Goal: Task Accomplishment & Management: Use online tool/utility

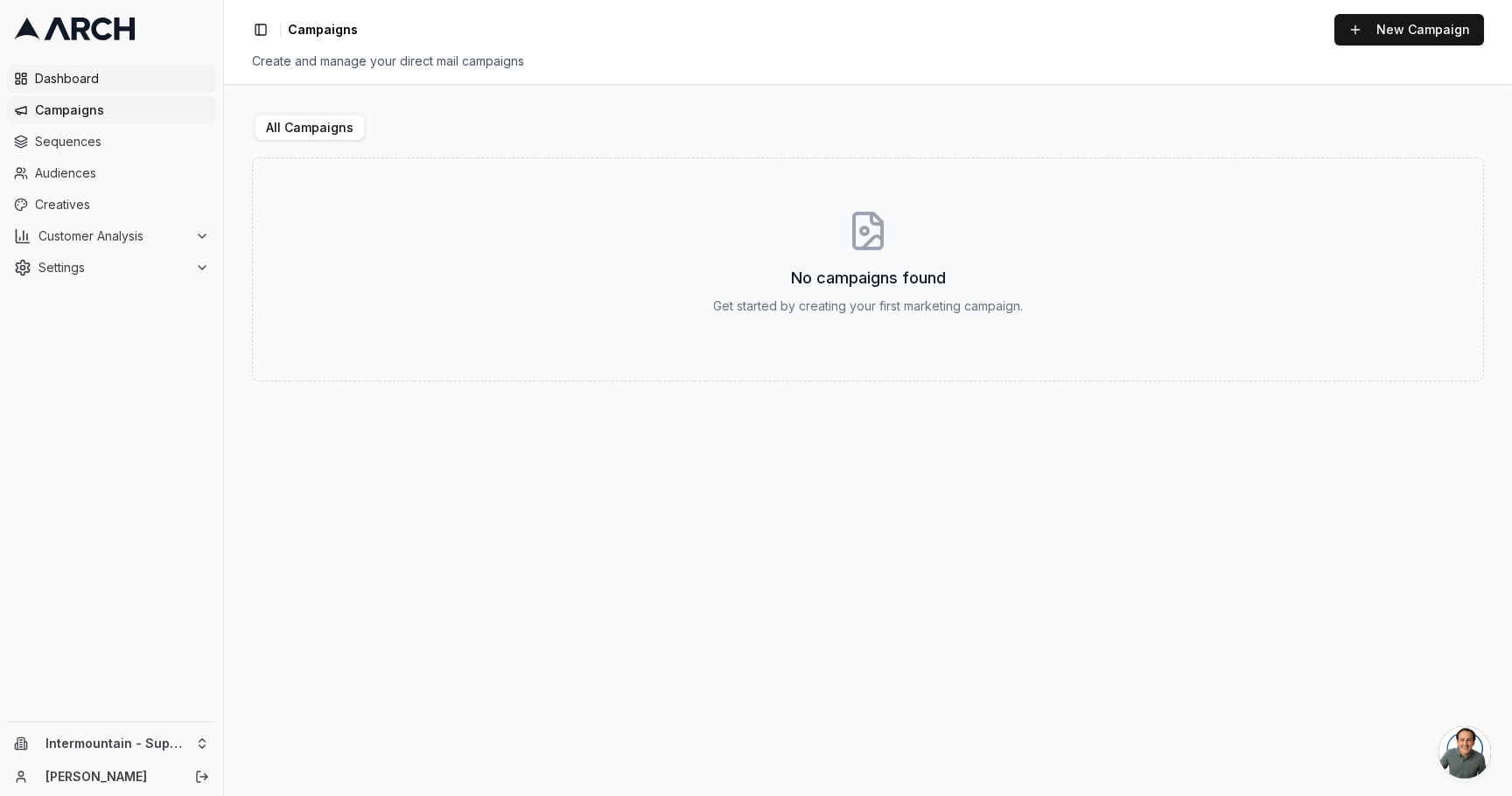
click at [116, 83] on span "Dashboard" at bounding box center [122, 78] width 174 height 18
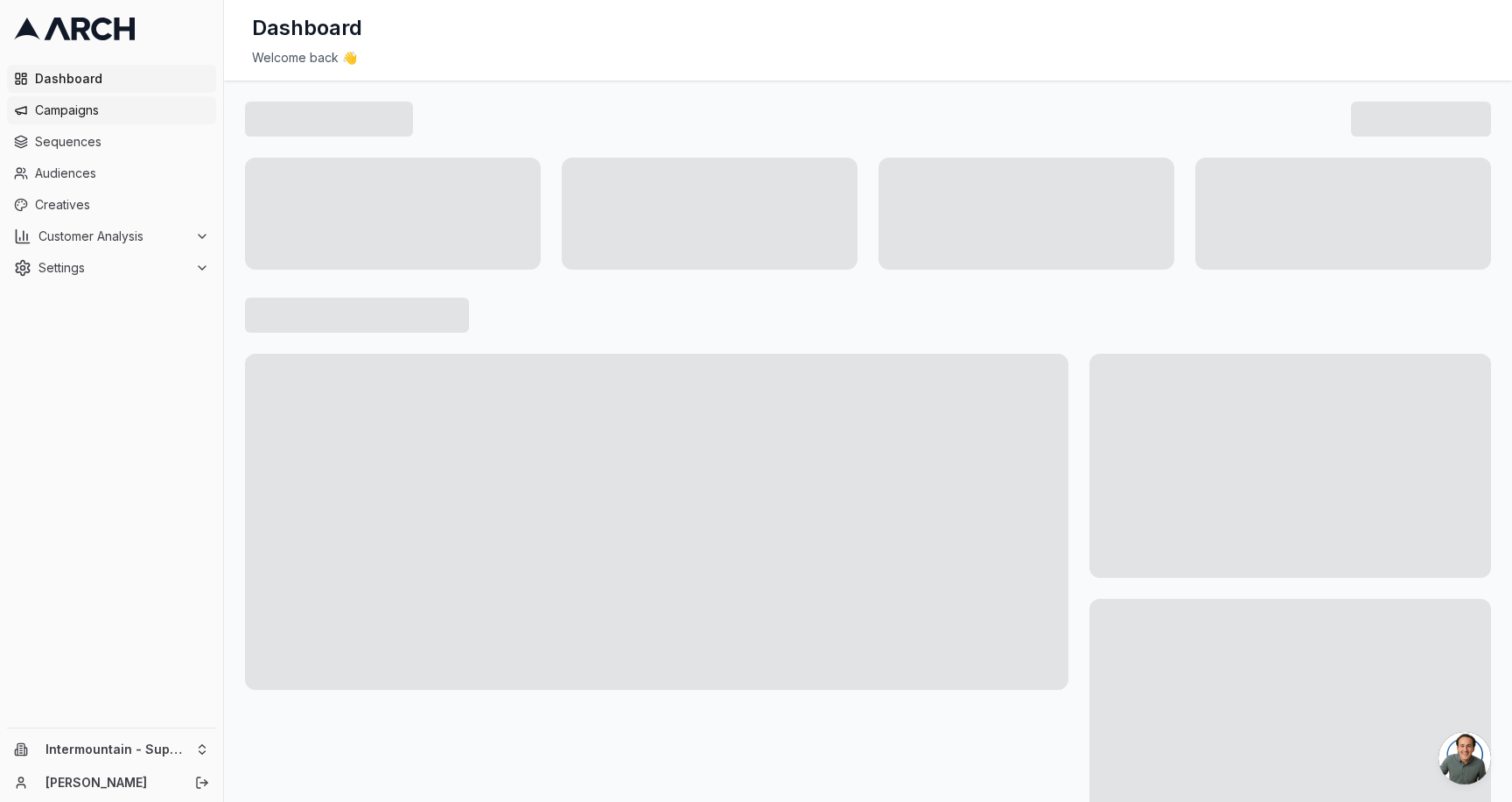
click at [138, 106] on span "Campaigns" at bounding box center [122, 110] width 174 height 18
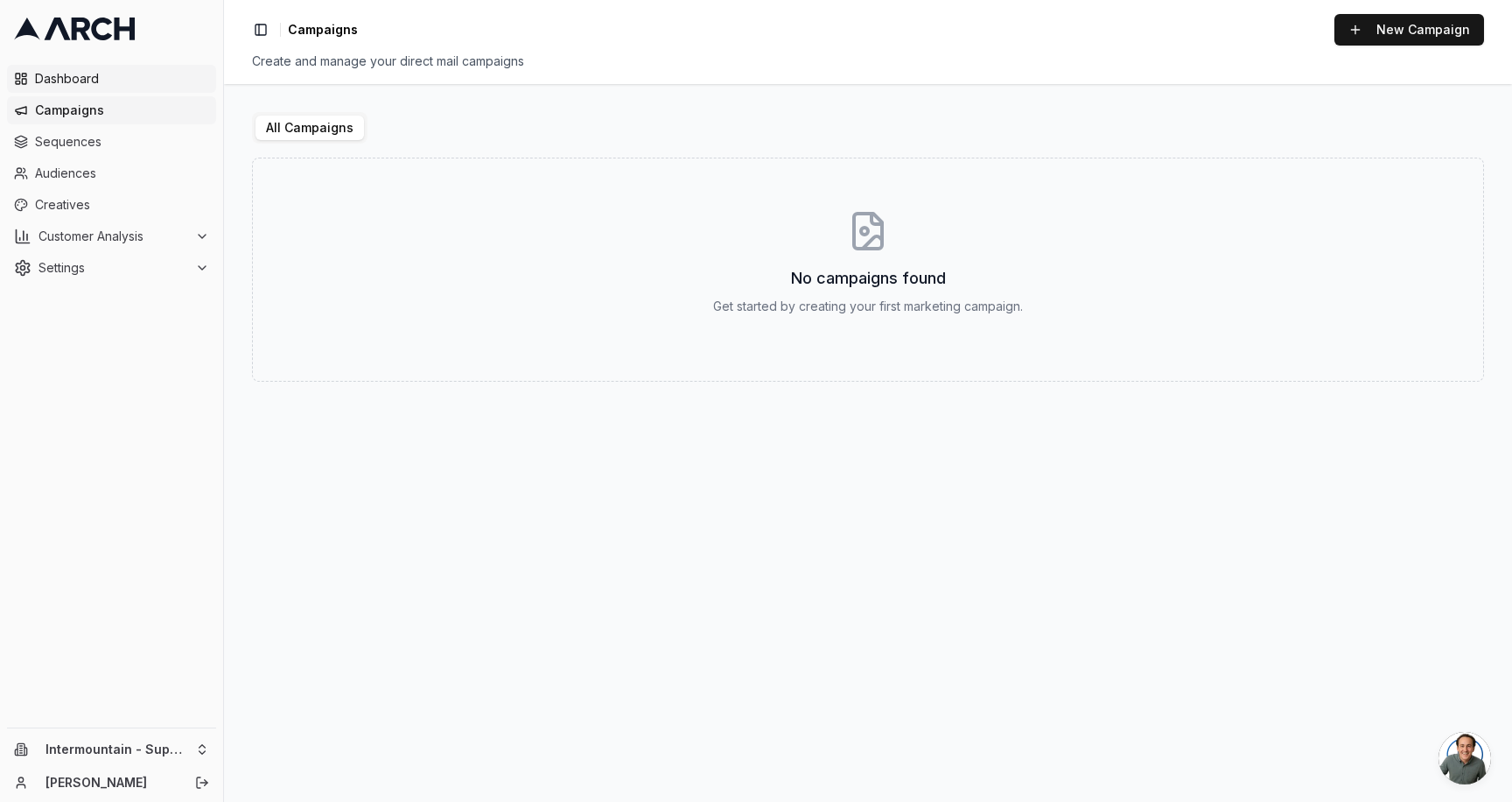
click at [161, 86] on span "Dashboard" at bounding box center [122, 78] width 174 height 18
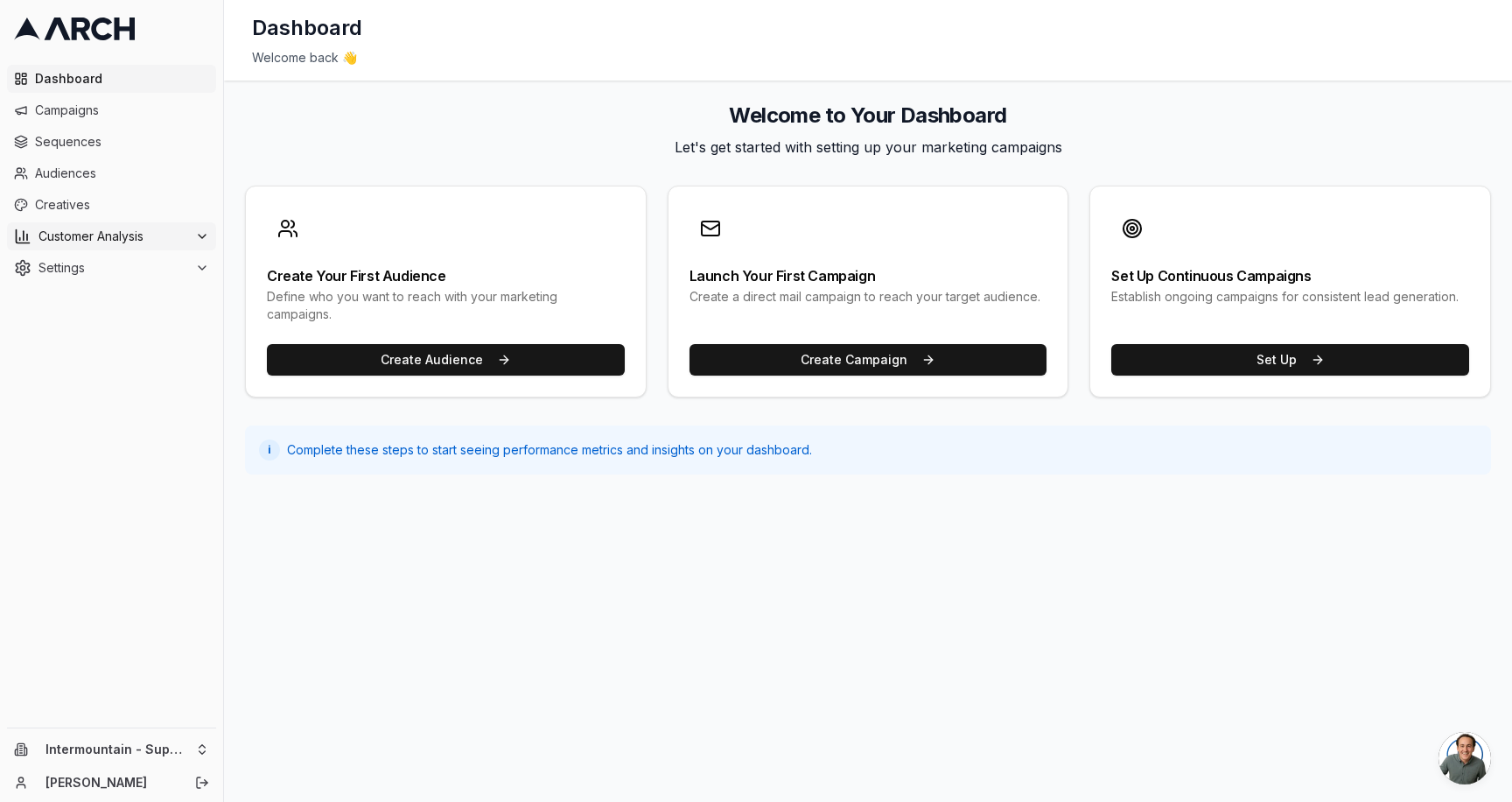
click at [193, 238] on div "Customer Analysis" at bounding box center [111, 236] width 195 height 18
click at [130, 268] on link "Overview" at bounding box center [111, 264] width 166 height 25
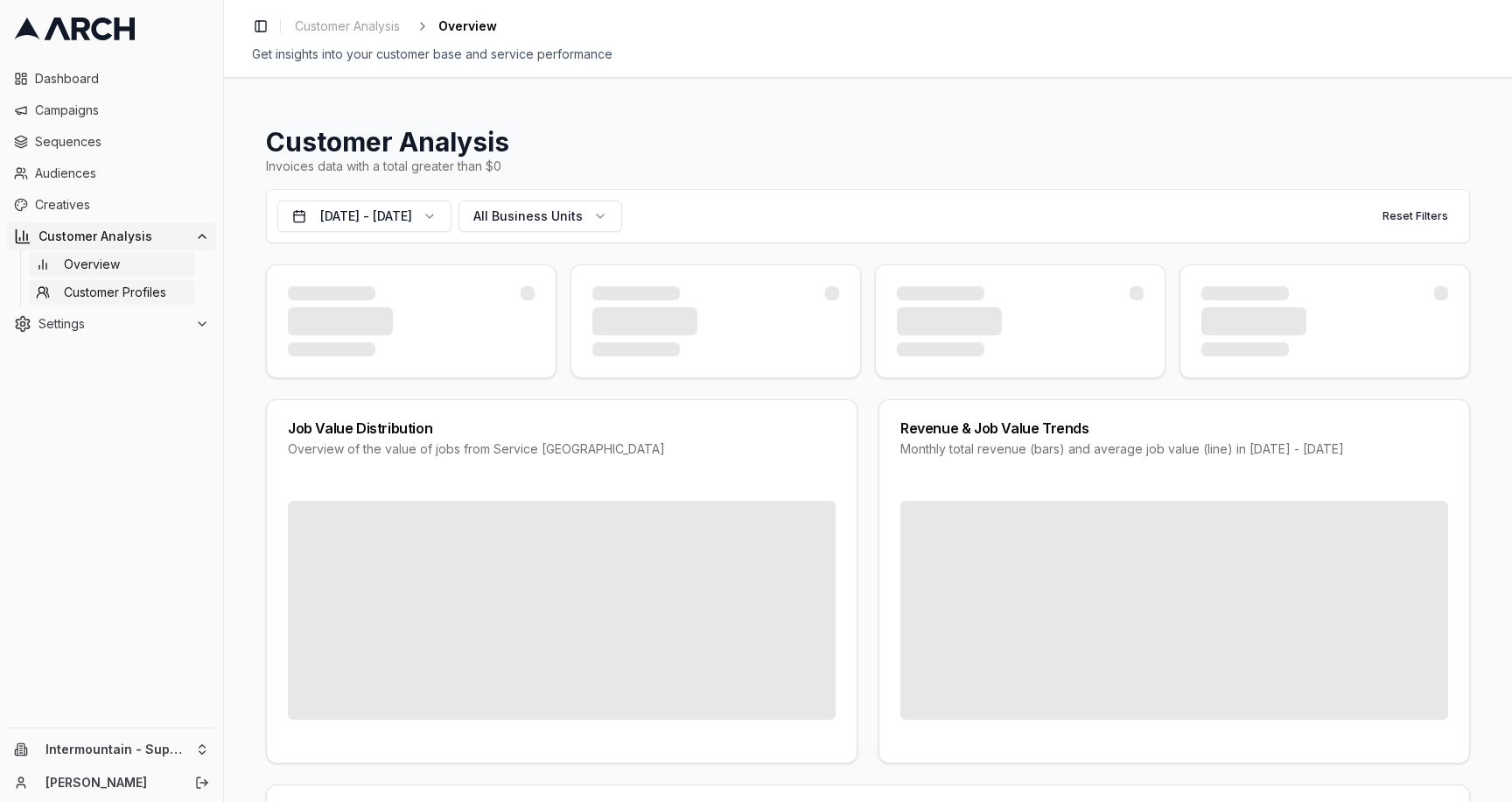
click at [118, 289] on span "Customer Profiles" at bounding box center [114, 292] width 102 height 18
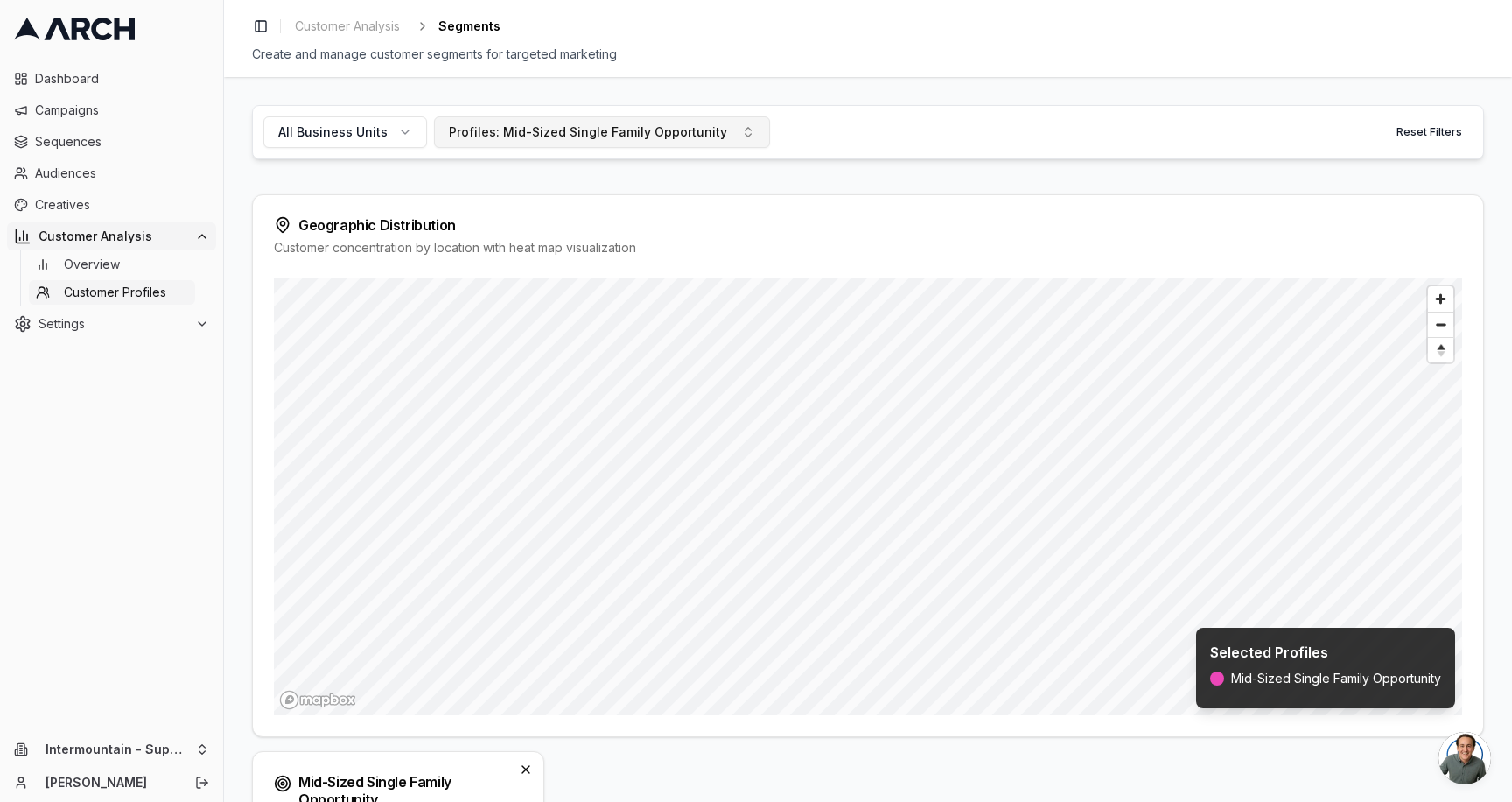
click at [697, 122] on button "Profiles: Mid-Sized Single Family Opportunity" at bounding box center [602, 132] width 336 height 31
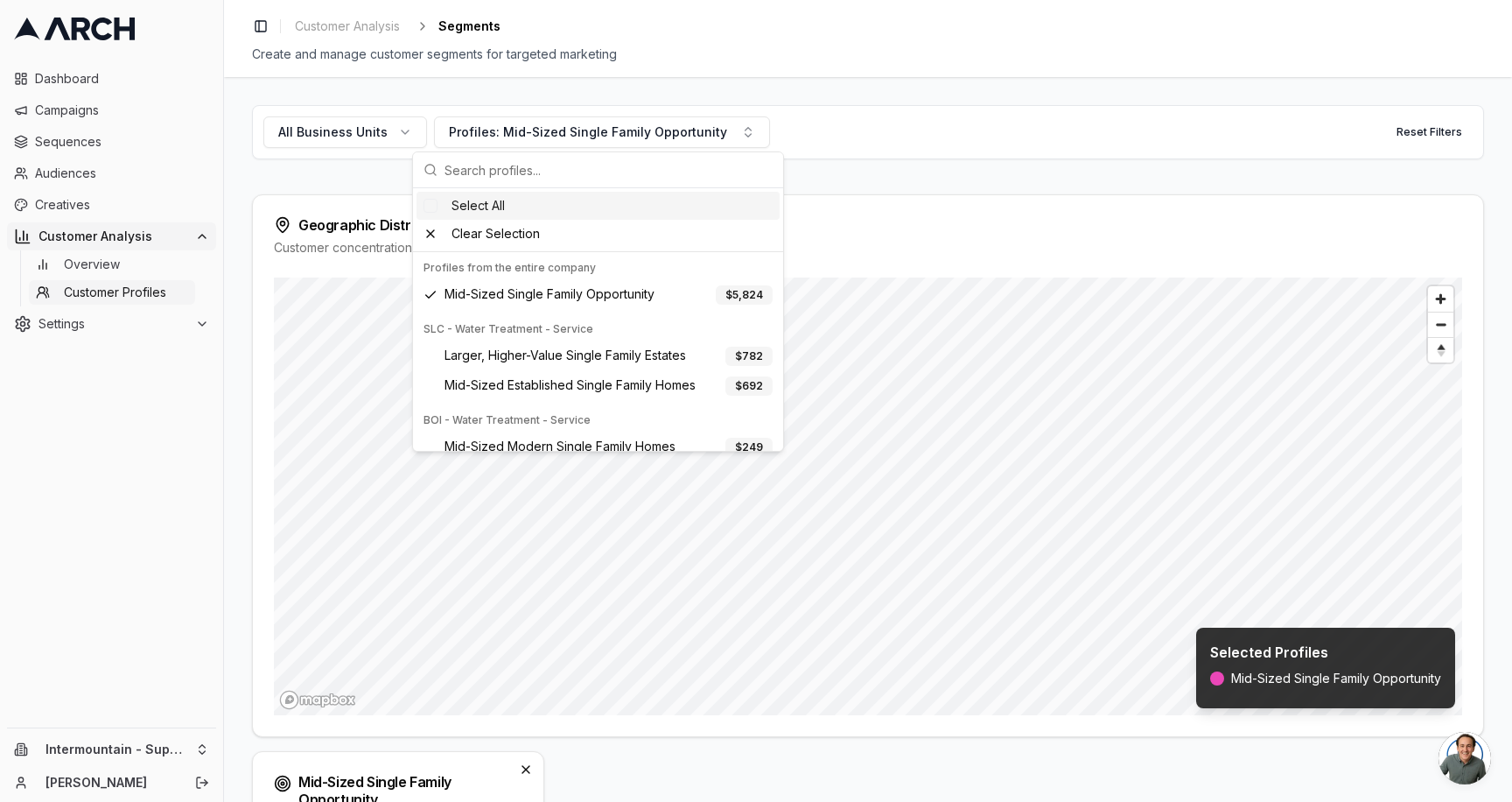
click at [728, 78] on div "All Business Units Profiles: Mid-Sized Single Family Opportunity Reset Filters …" at bounding box center [868, 440] width 1288 height 725
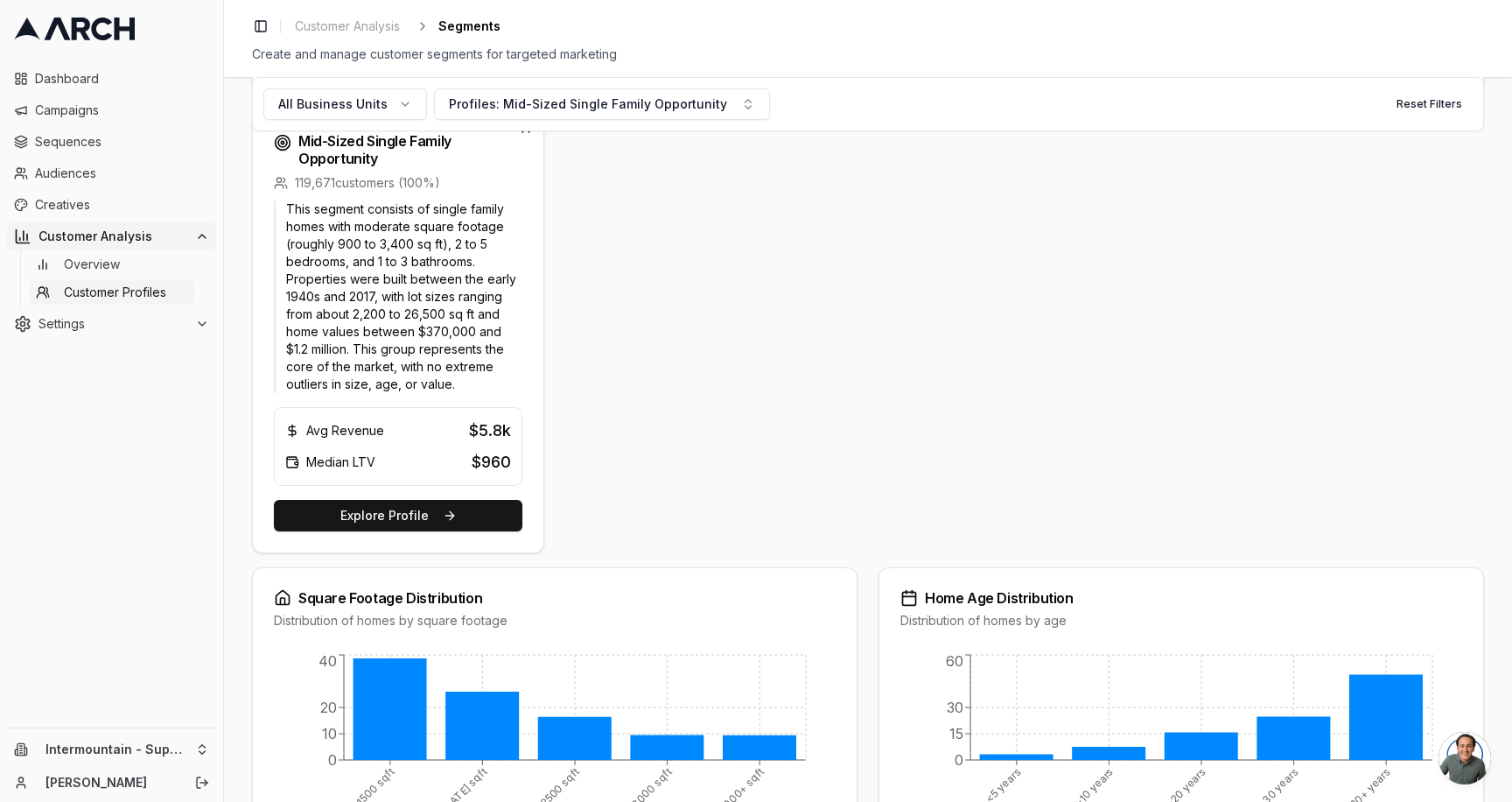
scroll to position [606, 0]
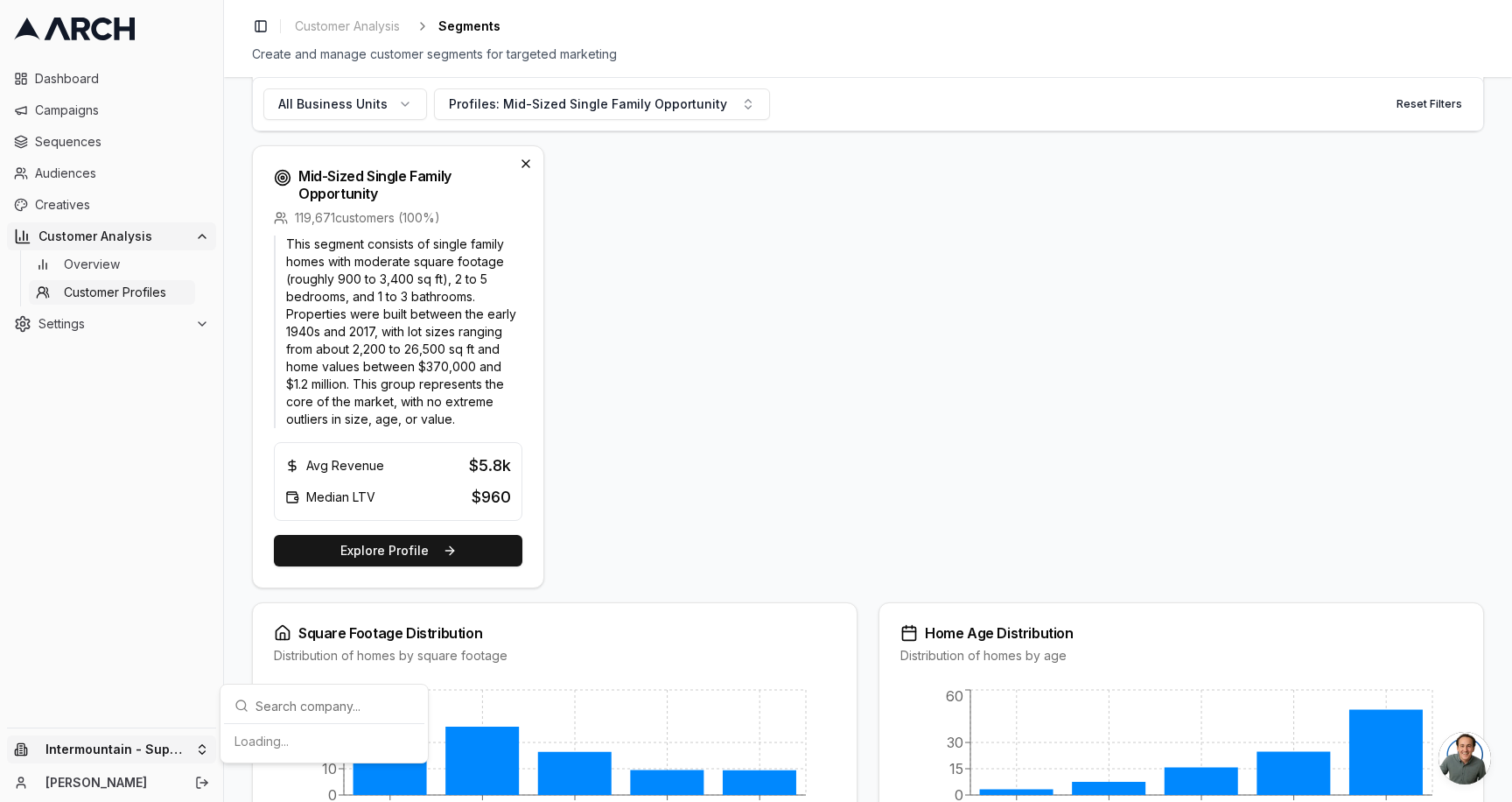
click at [175, 747] on html "Dashboard Campaigns Sequences Audiences Creatives Customer Analysis Overview Cu…" at bounding box center [756, 401] width 1512 height 802
click at [318, 695] on div "Intermountain - Same Day" at bounding box center [324, 696] width 193 height 28
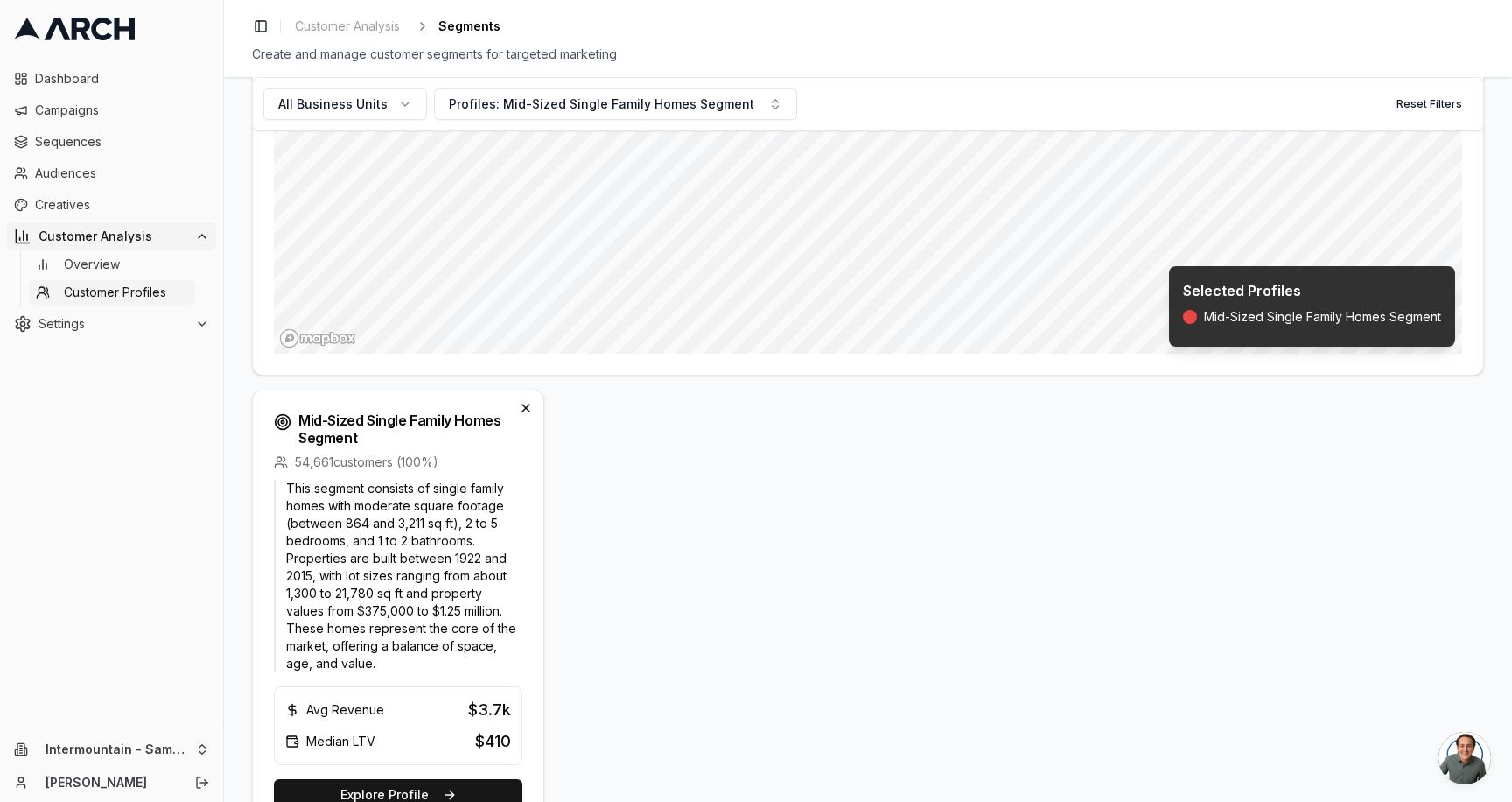
scroll to position [357, 0]
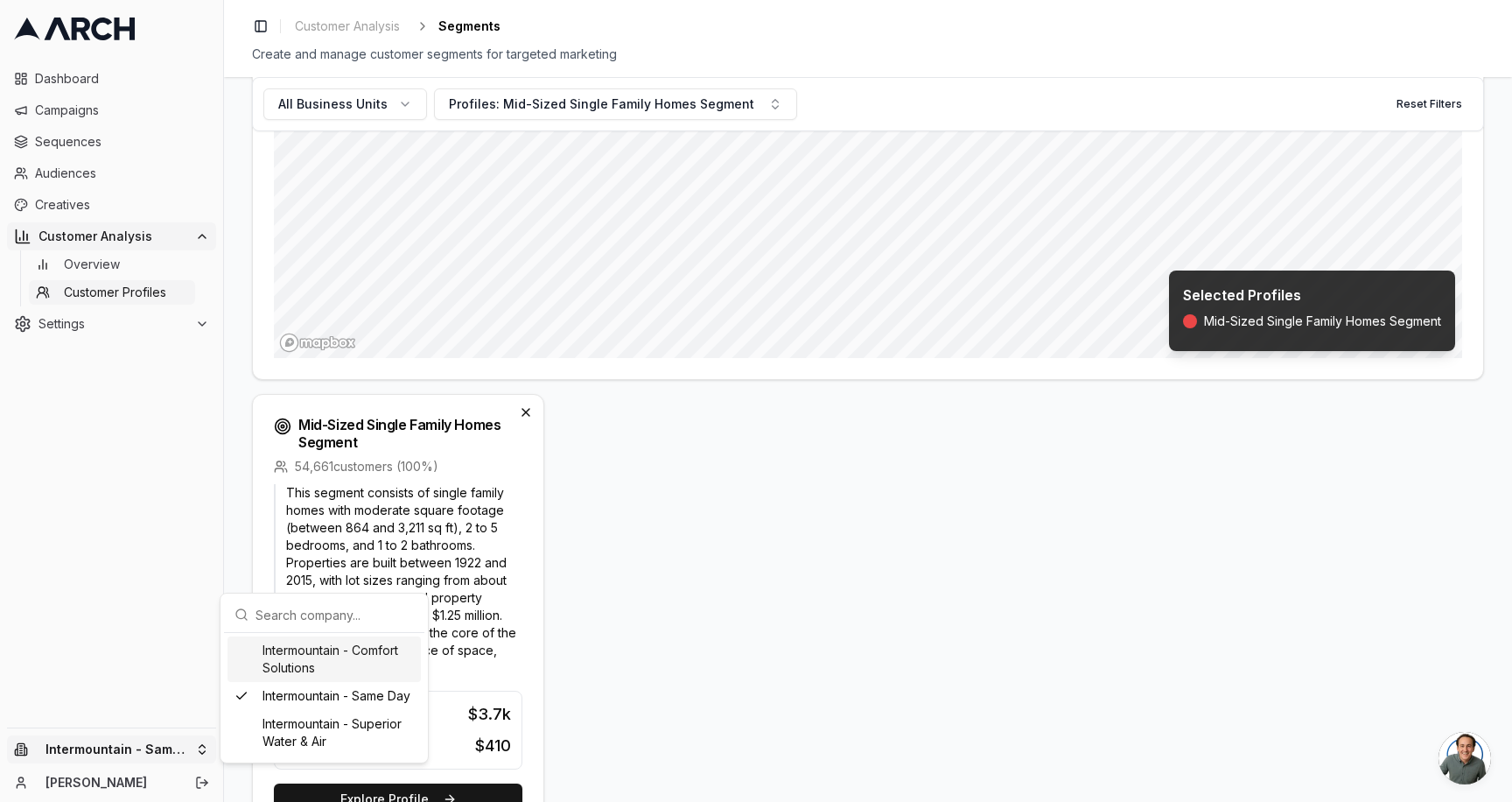
click at [201, 745] on html "Dashboard Campaigns Sequences Audiences Creatives Customer Analysis Overview Cu…" at bounding box center [756, 401] width 1512 height 802
click at [359, 658] on div "Intermountain - Comfort Solutions" at bounding box center [324, 658] width 193 height 45
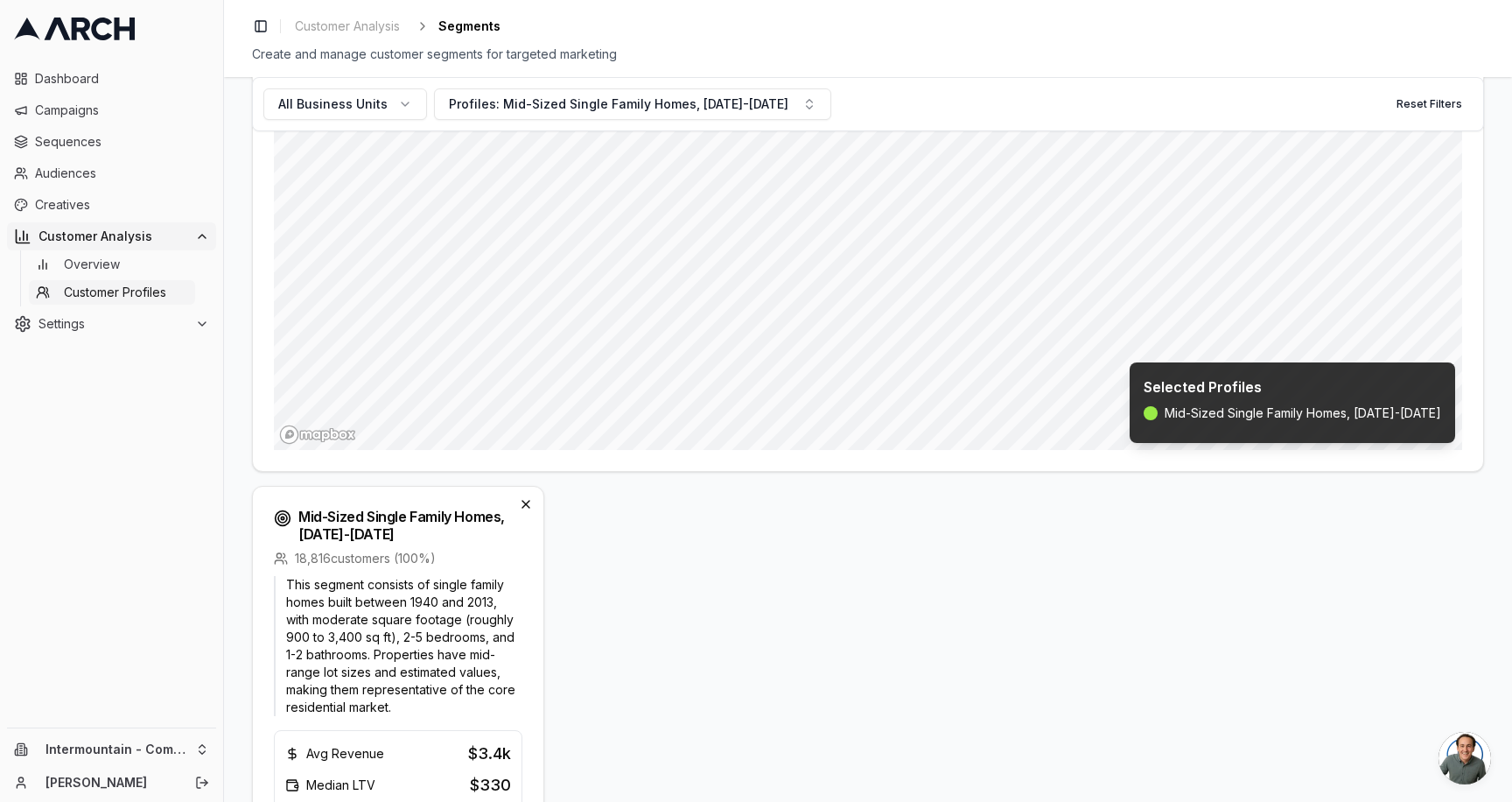
scroll to position [348, 0]
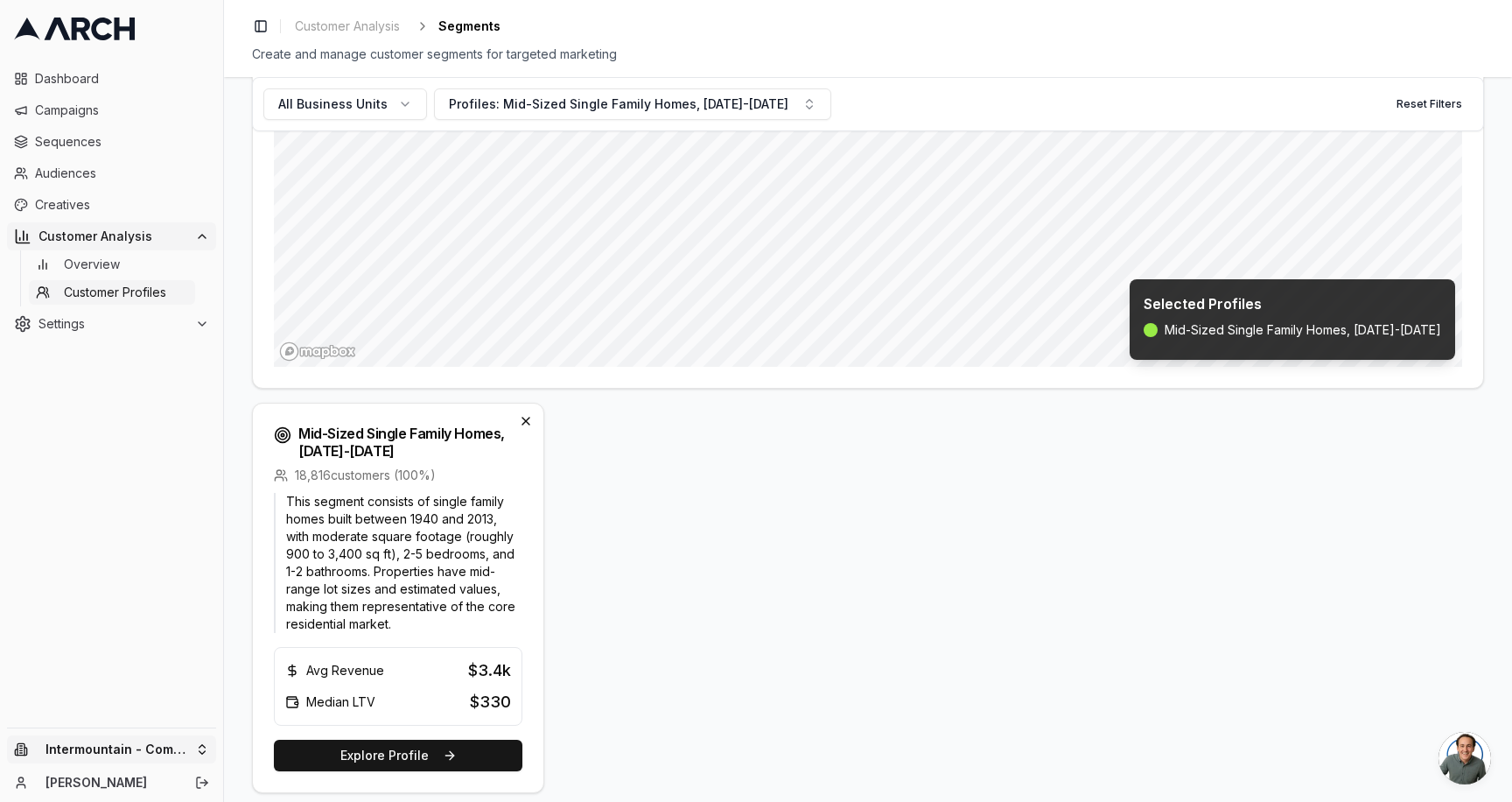
click at [160, 750] on html "Dashboard Campaigns Sequences Audiences Creatives Customer Analysis Overview Cu…" at bounding box center [756, 401] width 1512 height 802
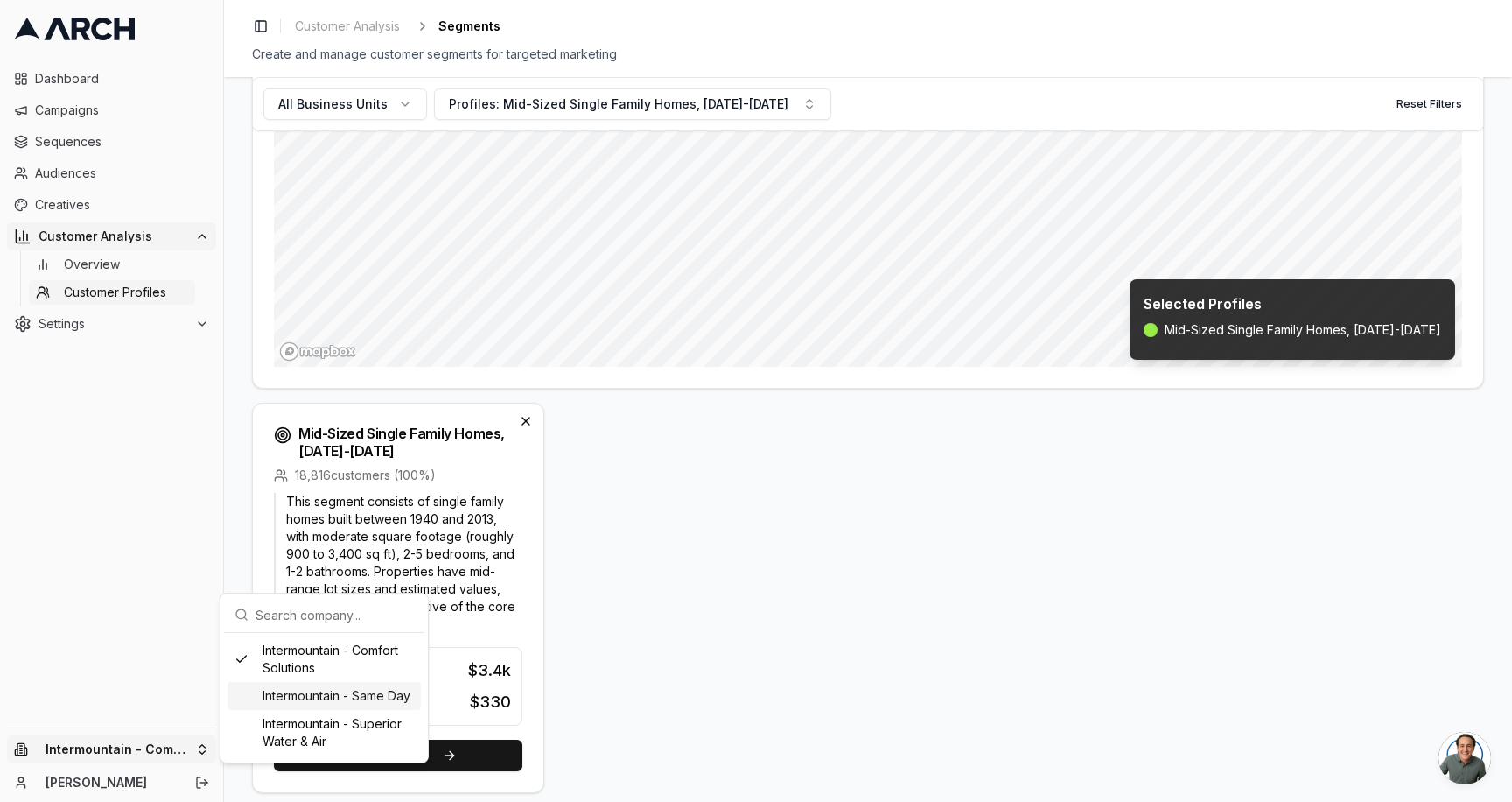
click at [355, 705] on div "Intermountain - Same Day" at bounding box center [324, 696] width 193 height 28
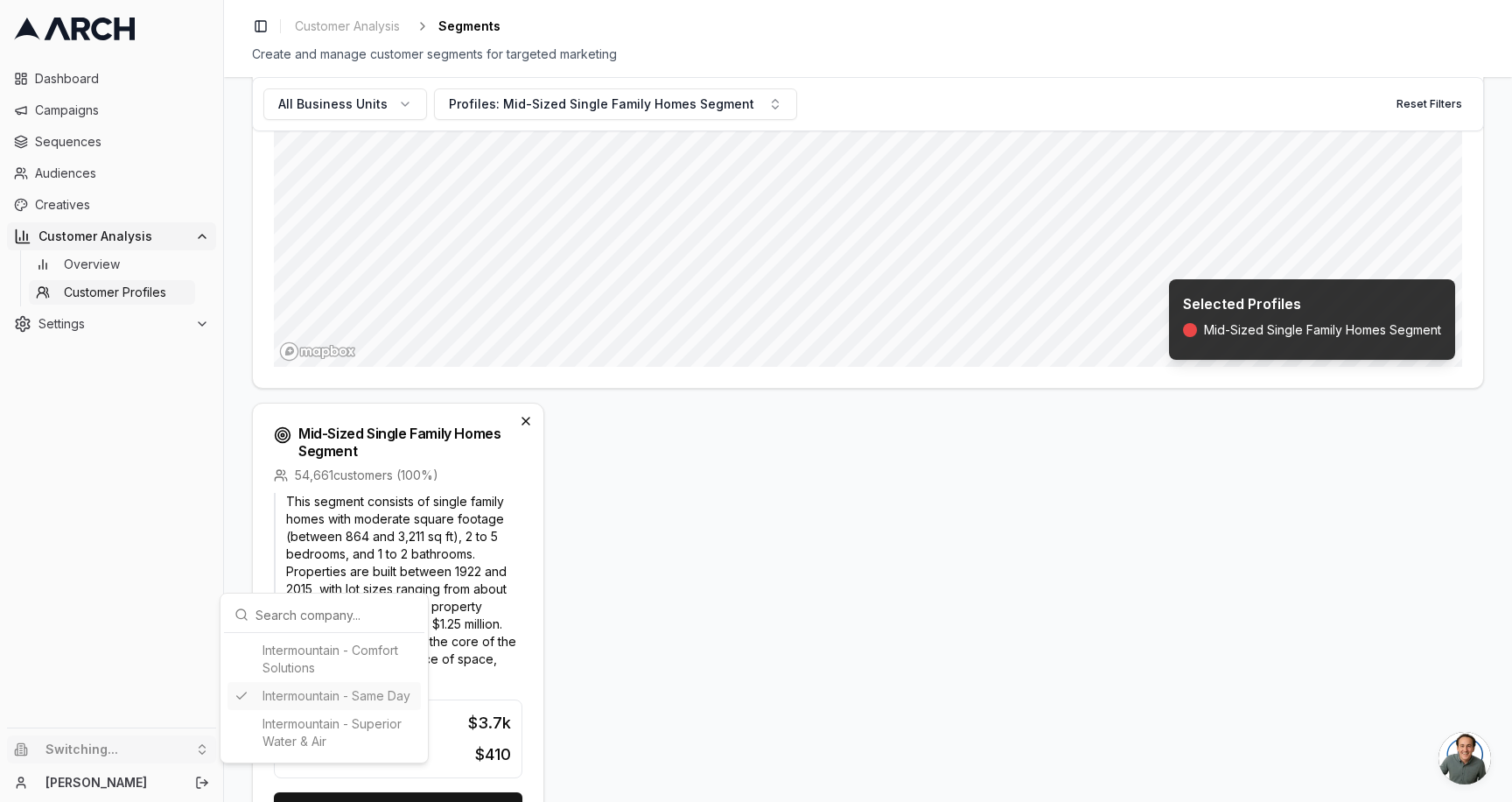
click at [338, 698] on div "Intermountain - Comfort Solutions Intermountain - Same Day Intermountain - Supe…" at bounding box center [324, 695] width 193 height 119
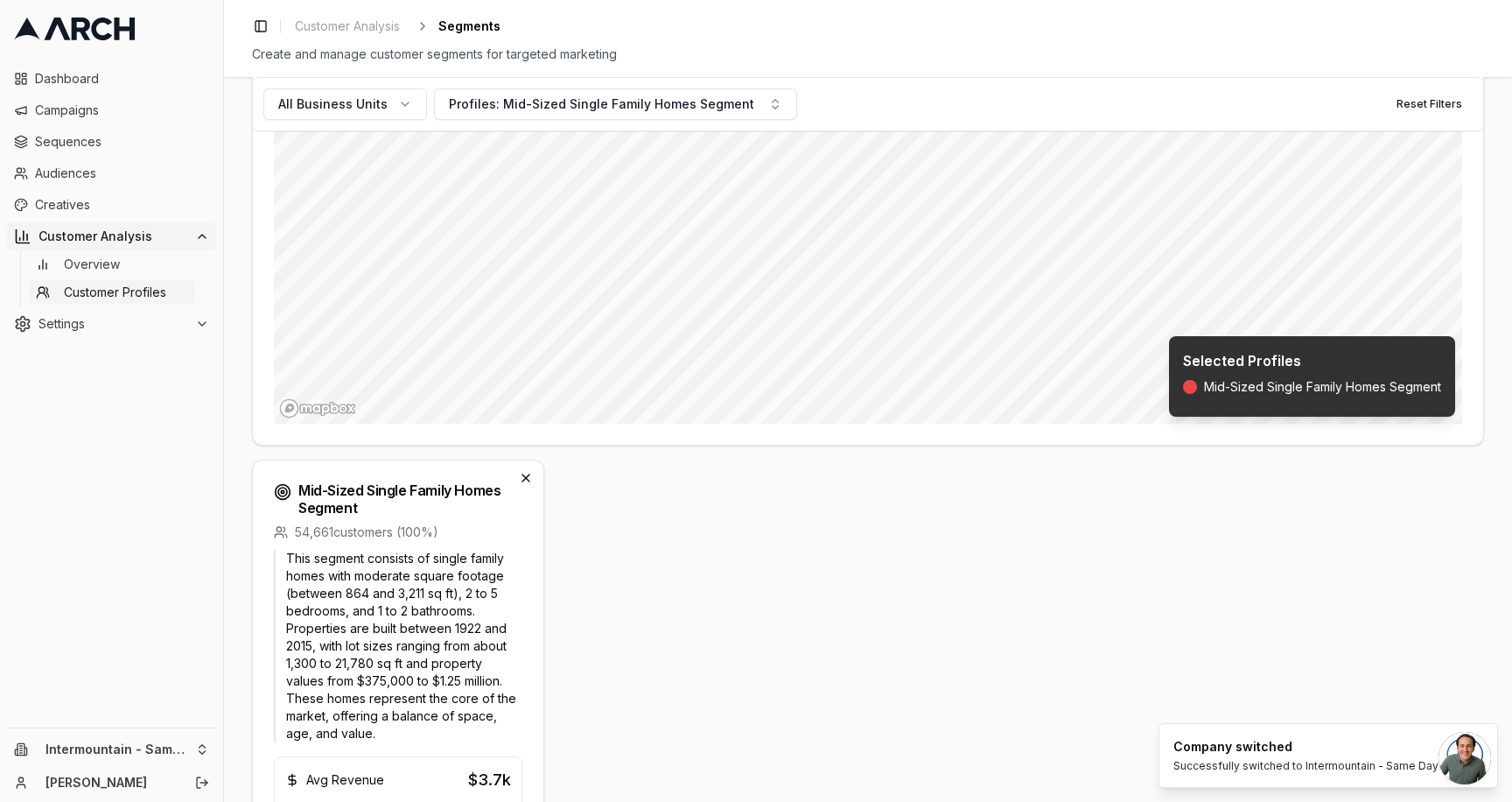
scroll to position [275, 0]
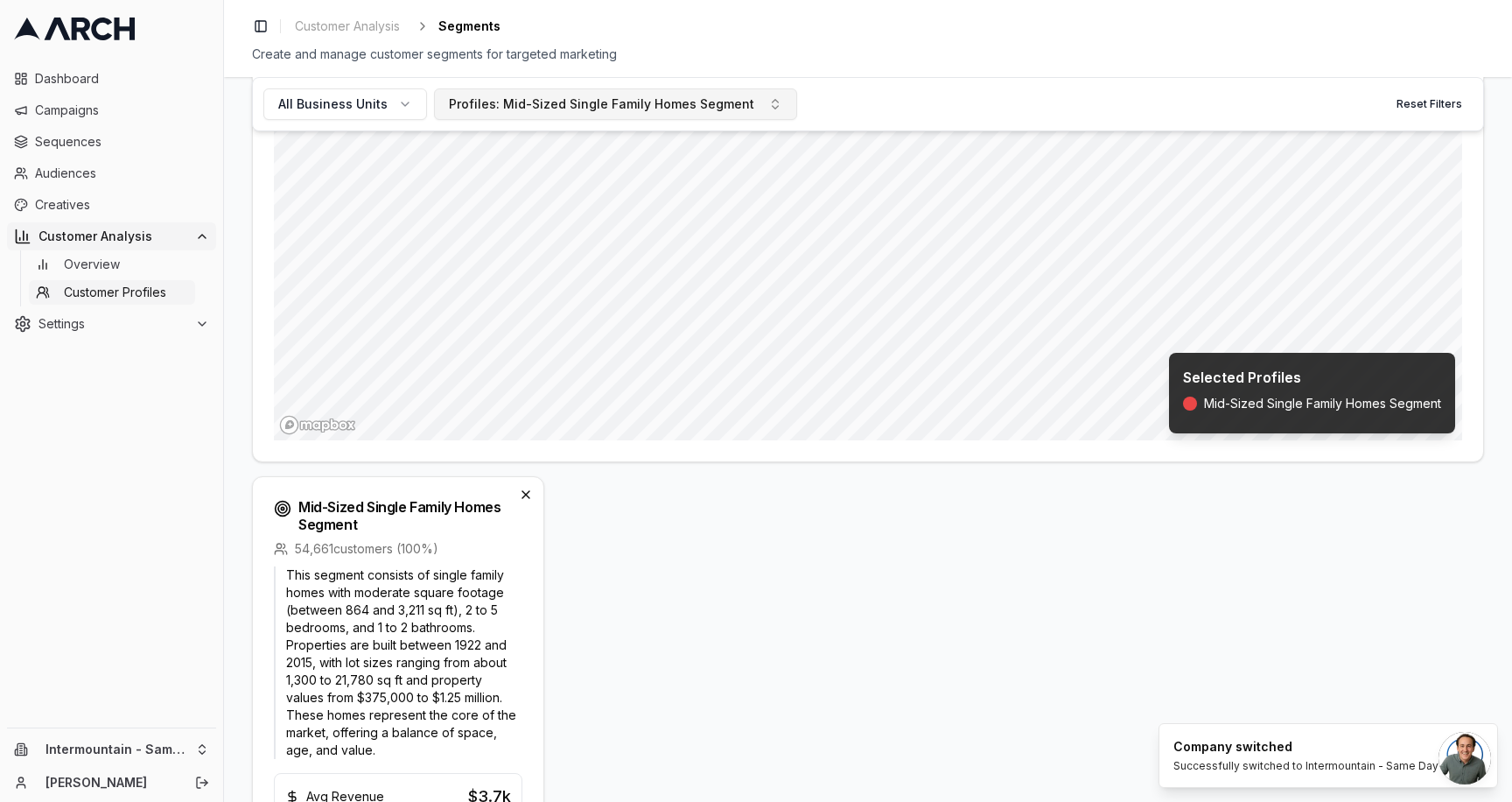
click at [616, 109] on div "Profiles: Mid-Sized Single Family Homes Segment" at bounding box center [601, 103] width 305 height 18
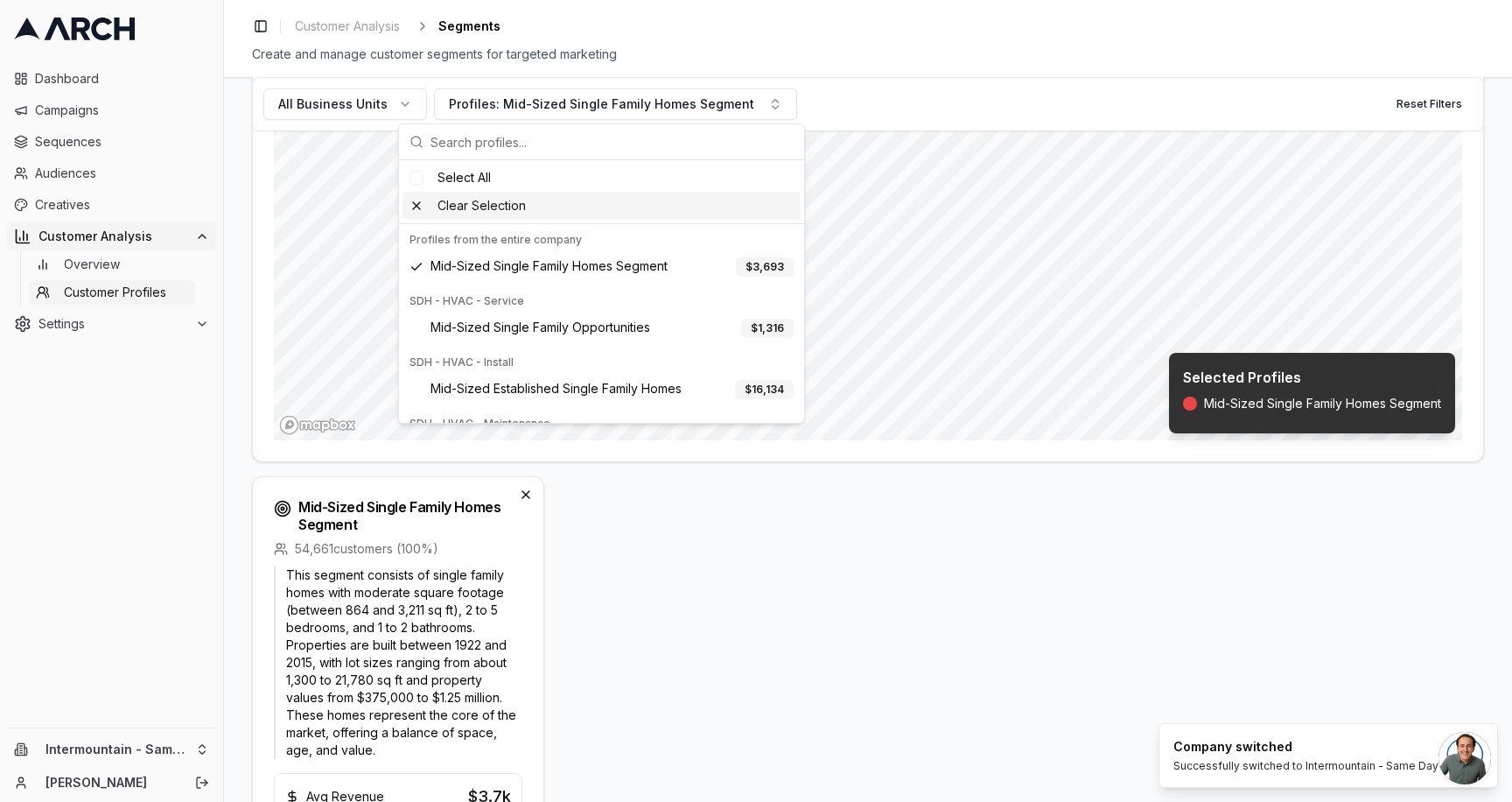
click at [447, 214] on div "Clear Selection" at bounding box center [602, 206] width 398 height 28
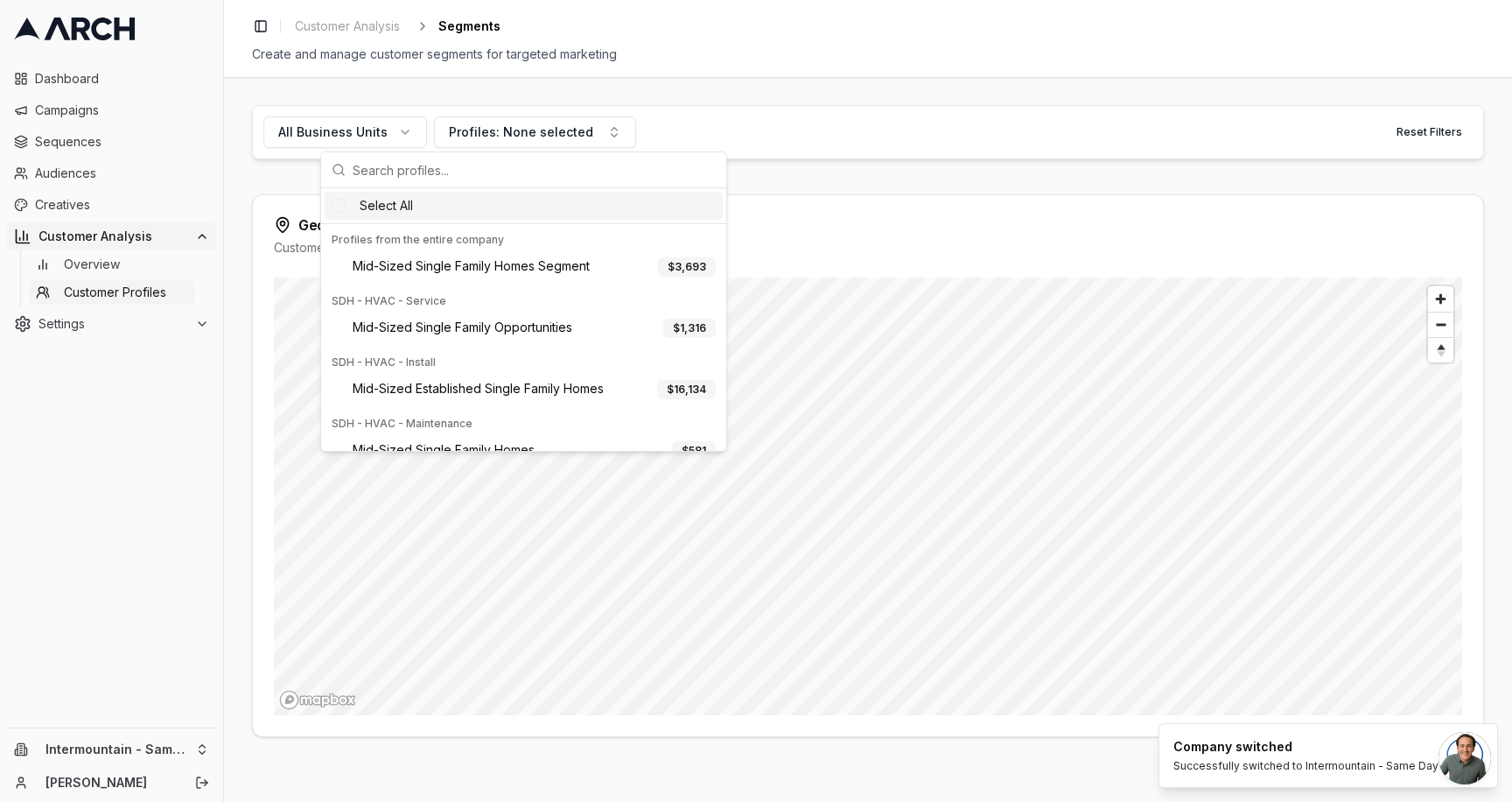
click at [809, 122] on div "All Business Units Profiles: None selected Reset Filters" at bounding box center [867, 132] width 1232 height 54
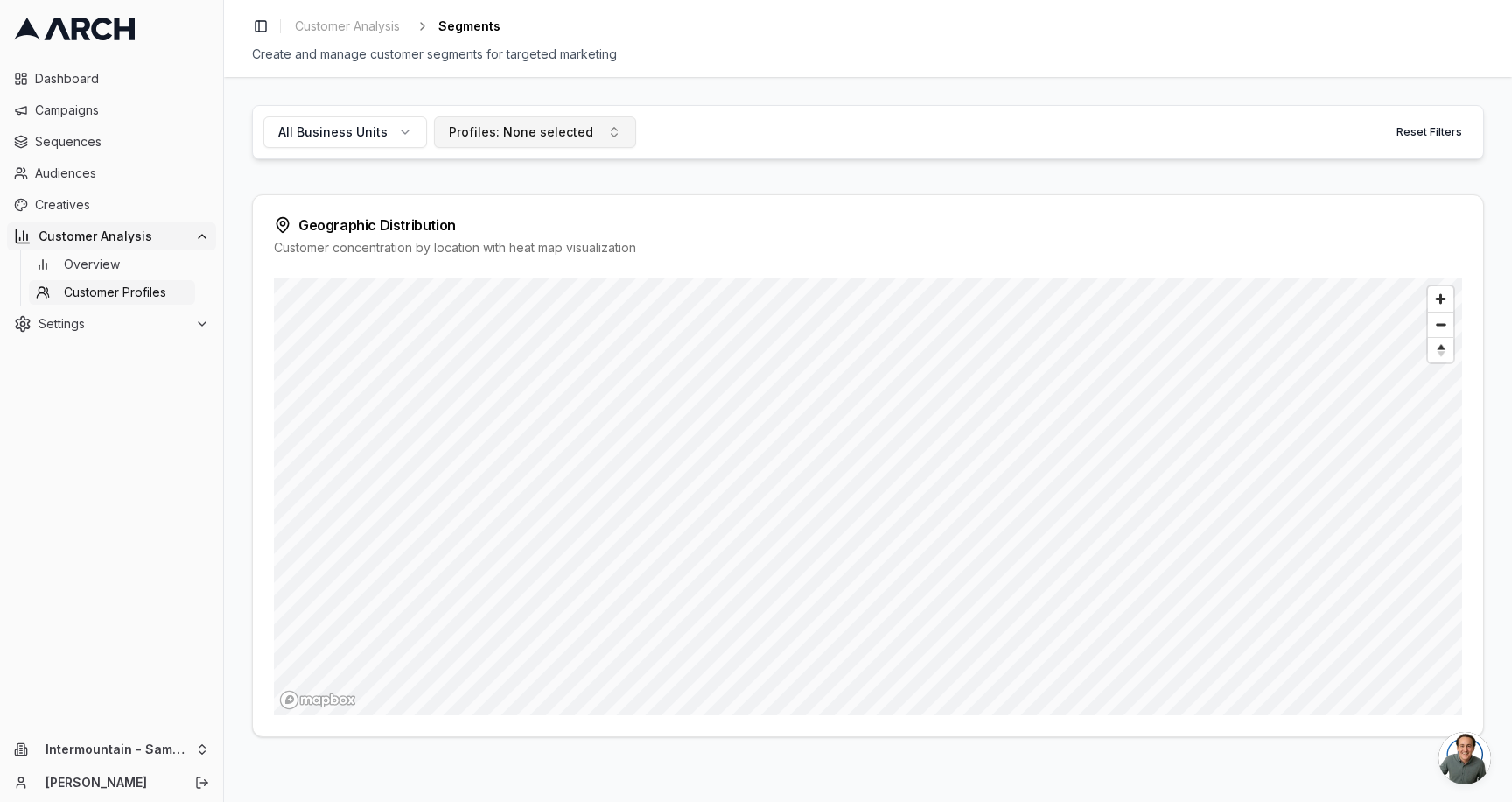
click at [549, 119] on button "Profiles: None selected" at bounding box center [534, 132] width 202 height 31
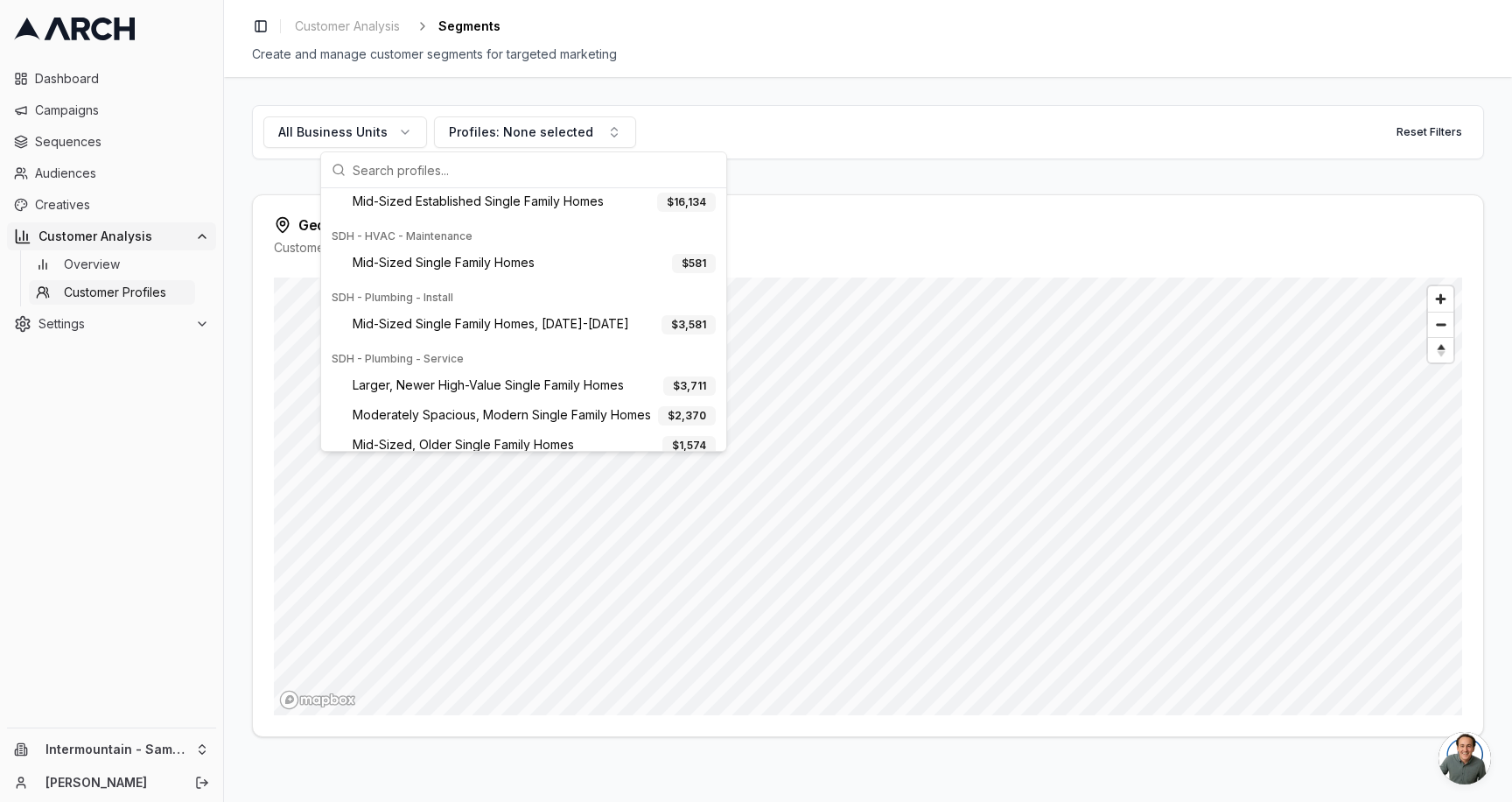
scroll to position [5, 0]
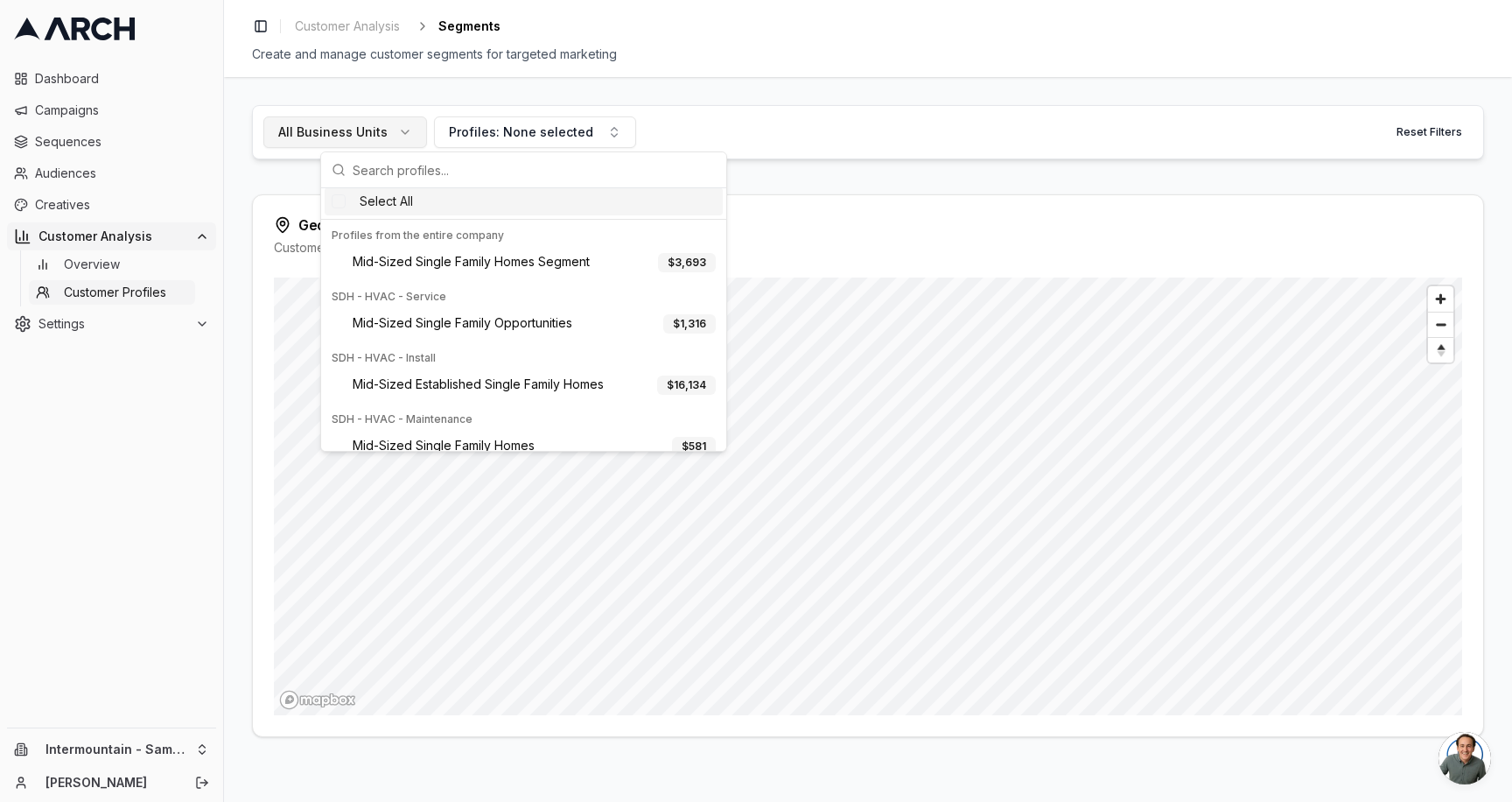
click at [379, 124] on span "All Business Units" at bounding box center [333, 132] width 110 height 18
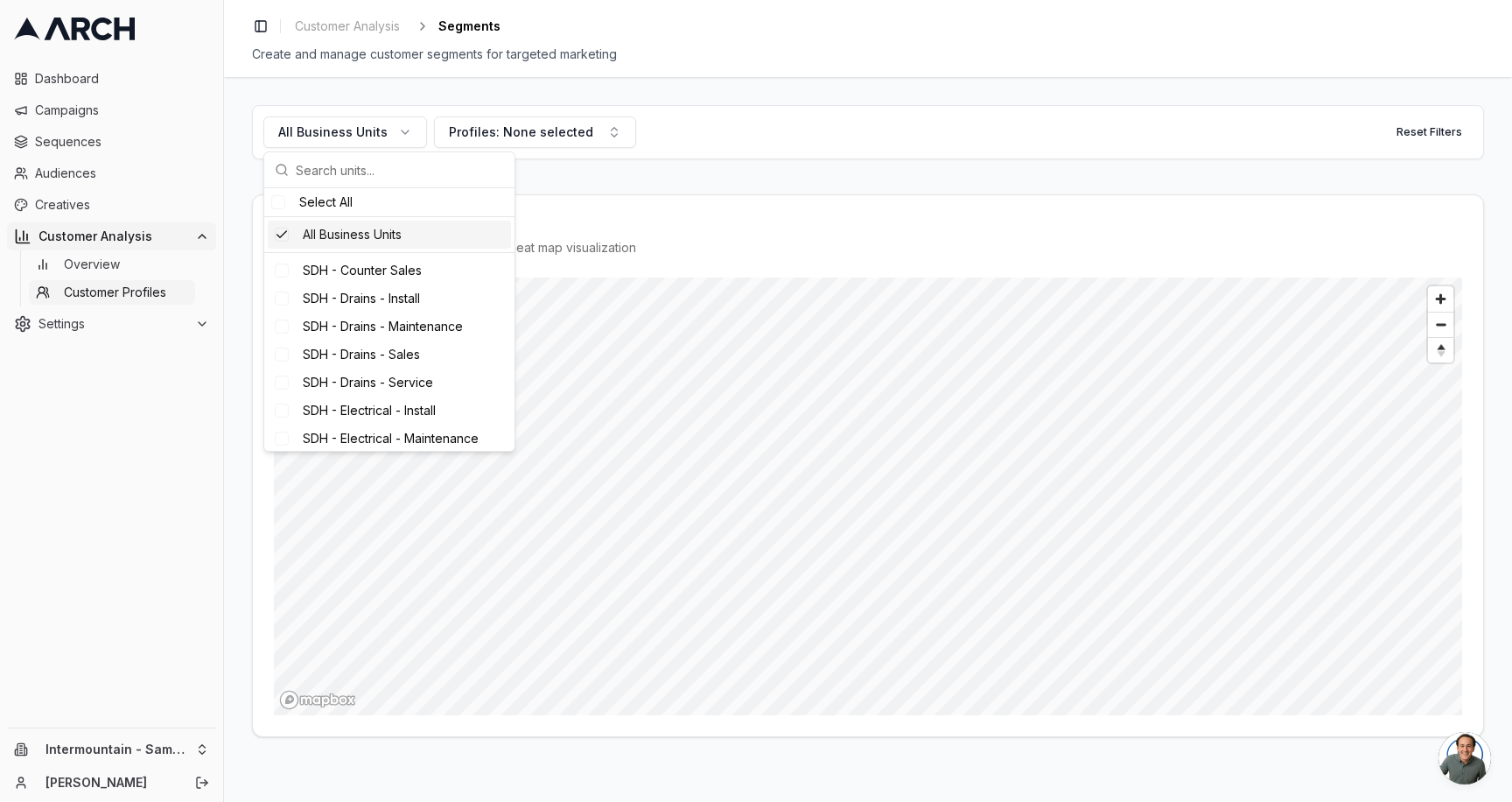
click at [390, 228] on div "All Business Units" at bounding box center [390, 234] width 243 height 28
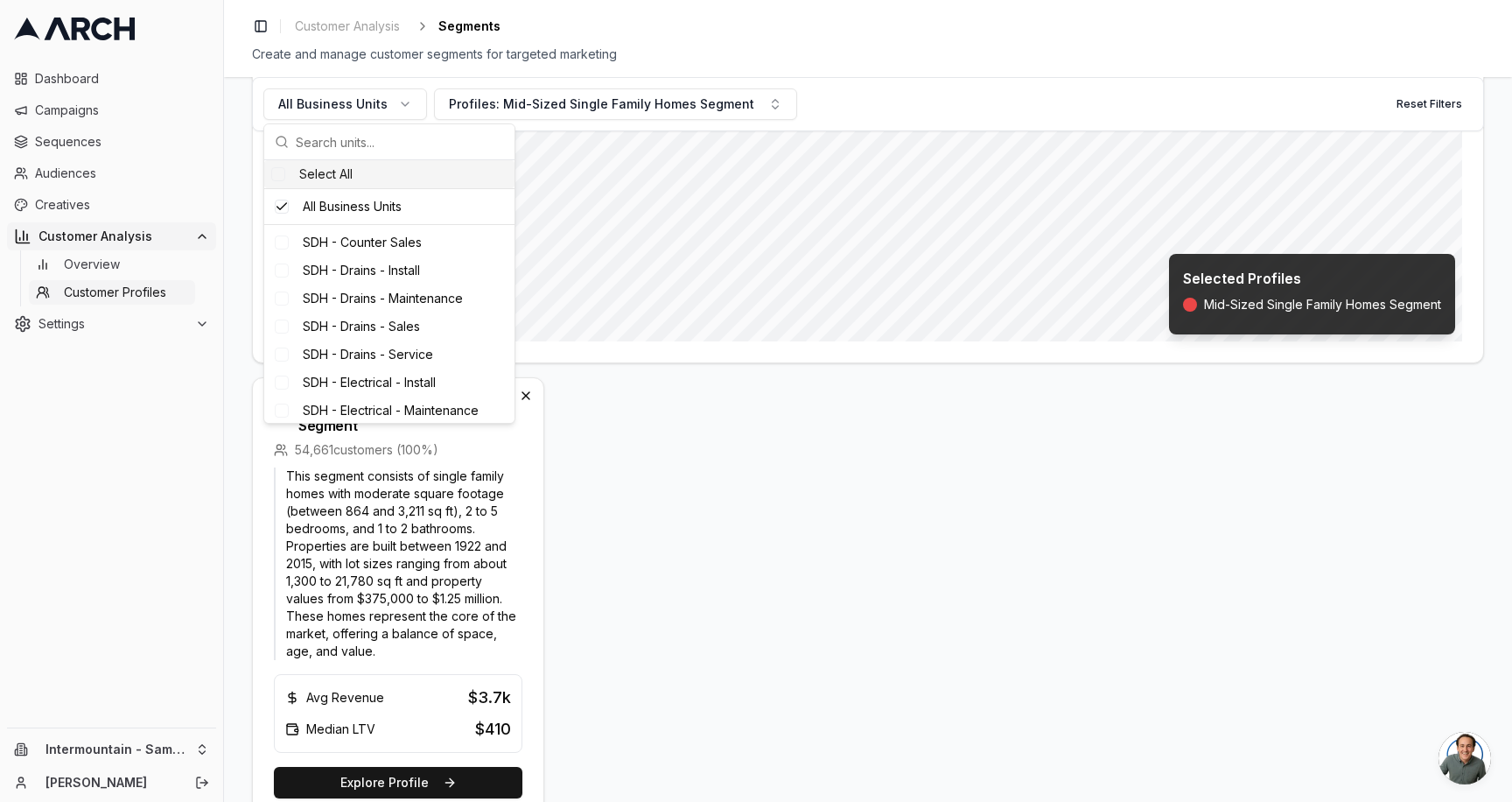
click at [756, 572] on div "Mid-Sized Single Family Homes Segment 54,661 customers ( 100 %) This segment co…" at bounding box center [867, 598] width 1232 height 442
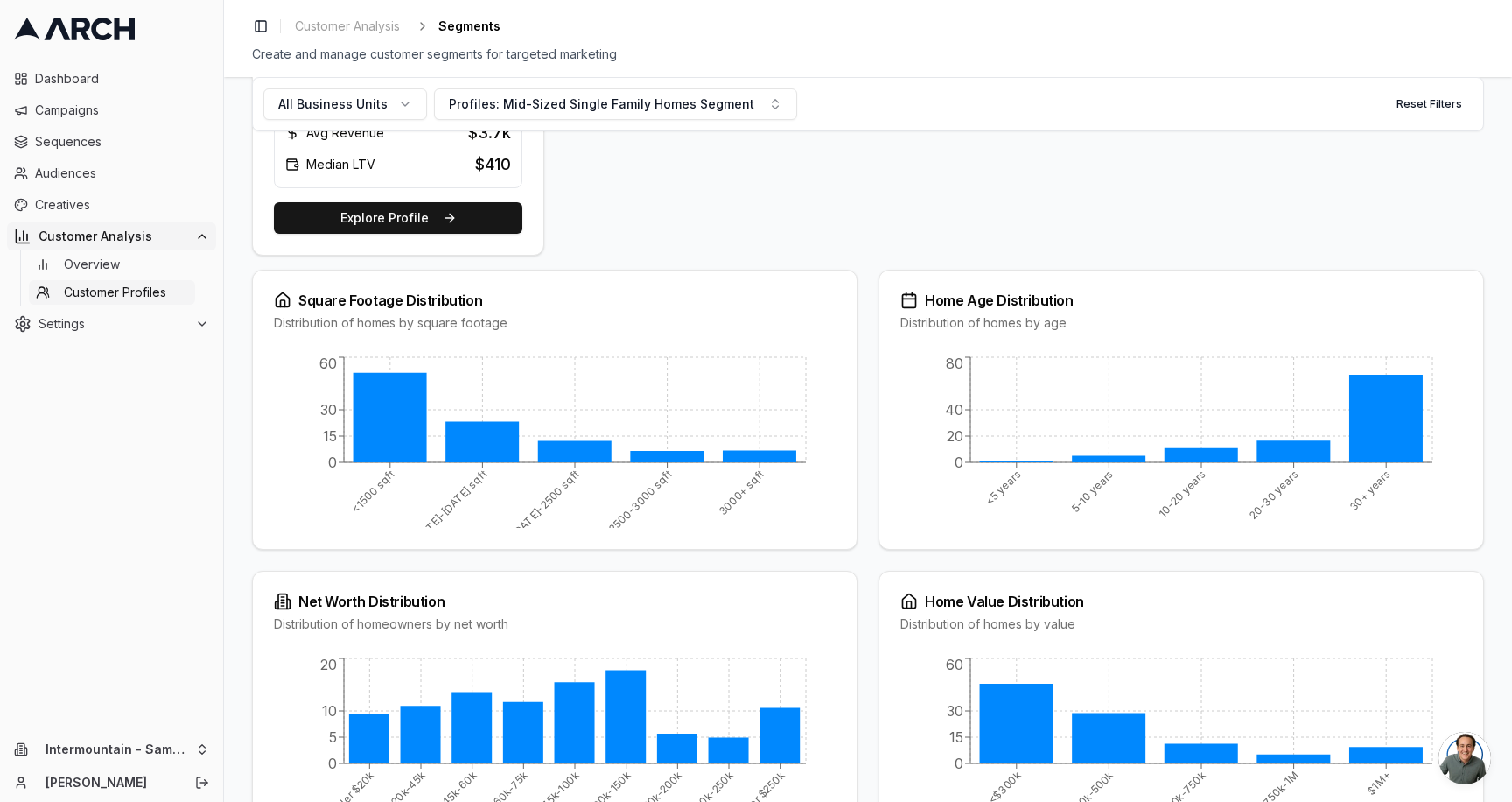
scroll to position [903, 0]
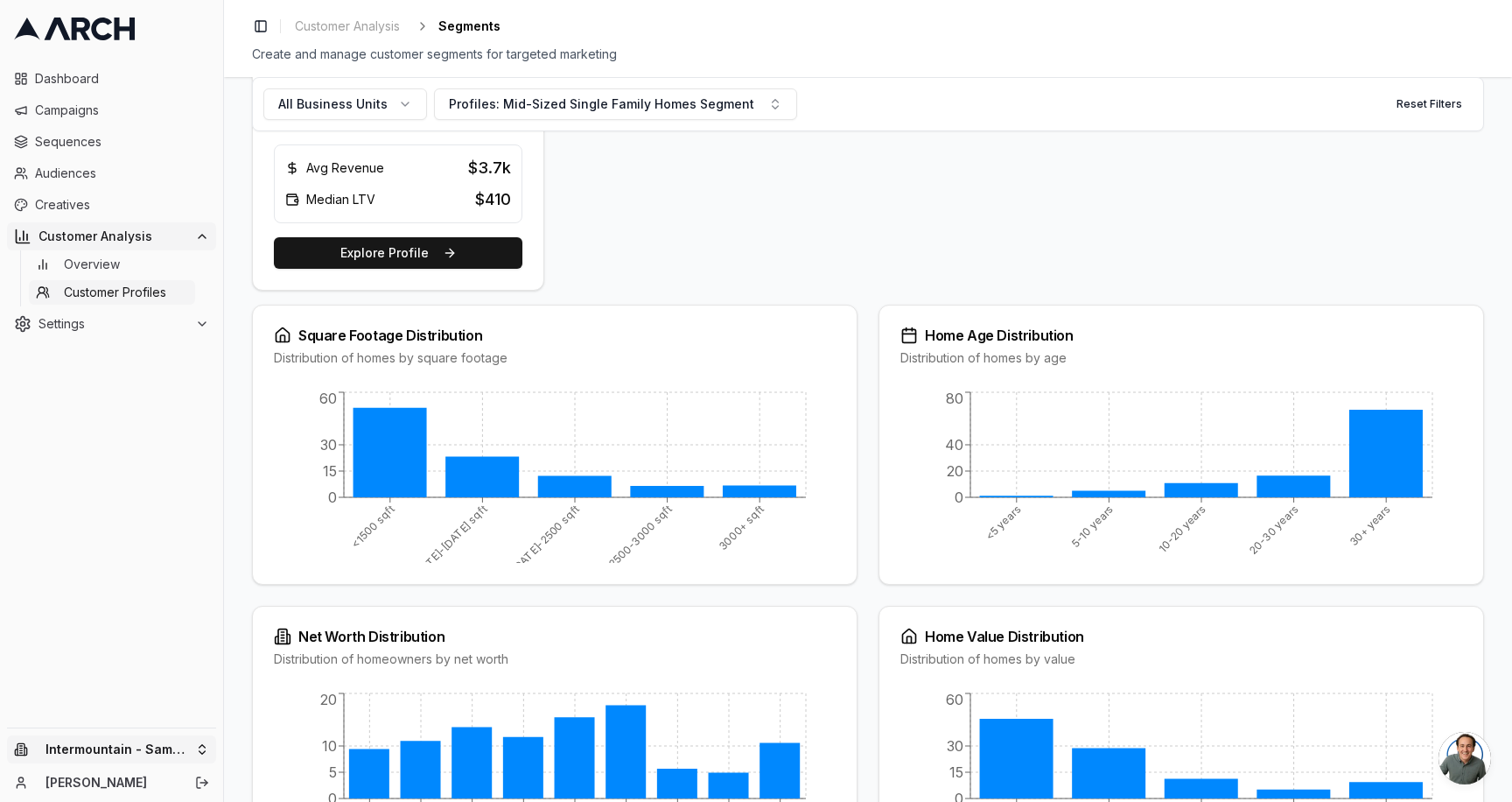
click at [193, 745] on html "Dashboard Campaigns Sequences Audiences Creatives Customer Analysis Overview Cu…" at bounding box center [756, 401] width 1512 height 802
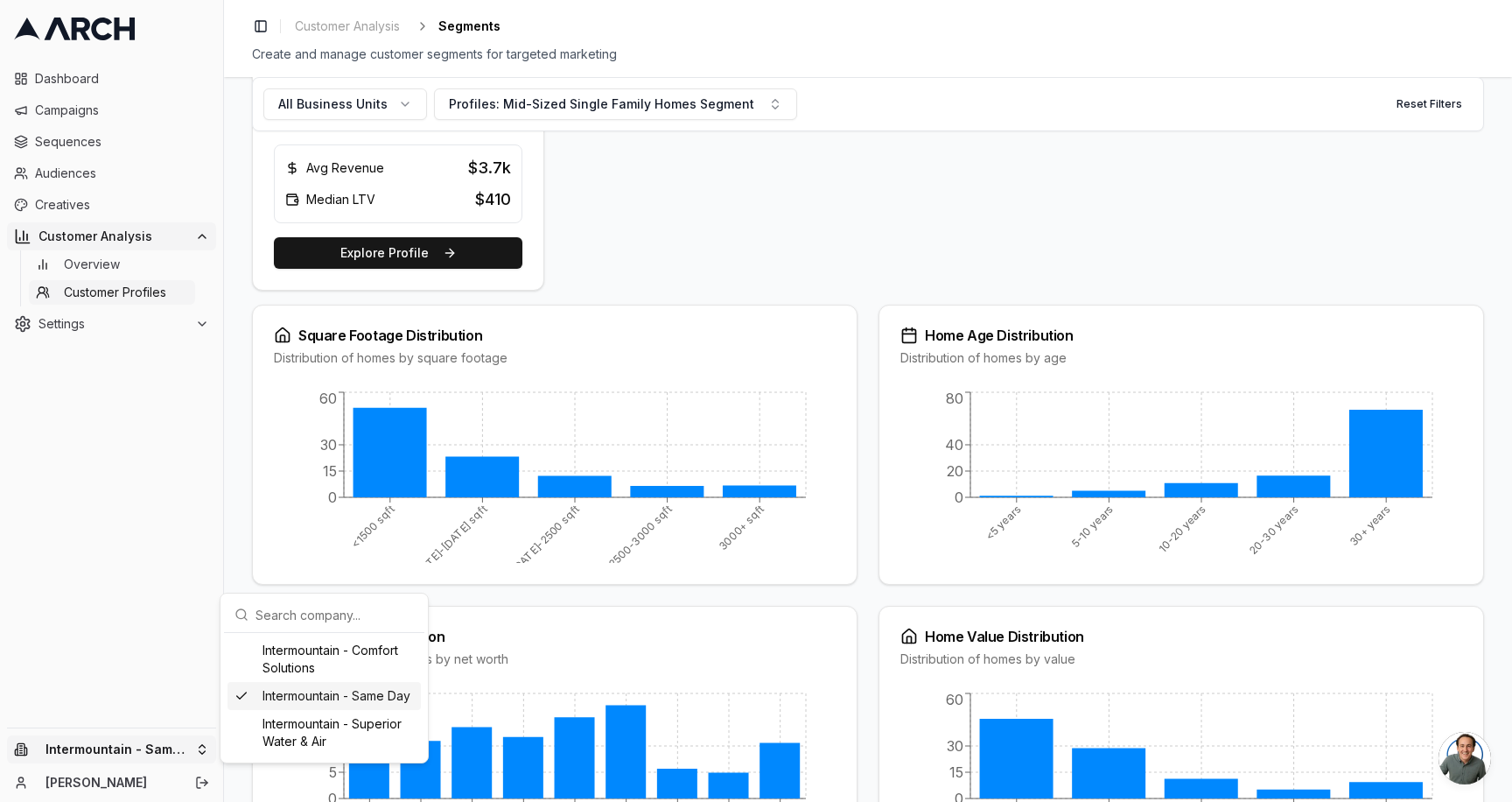
click at [302, 702] on div "Intermountain - Same Day" at bounding box center [324, 696] width 193 height 28
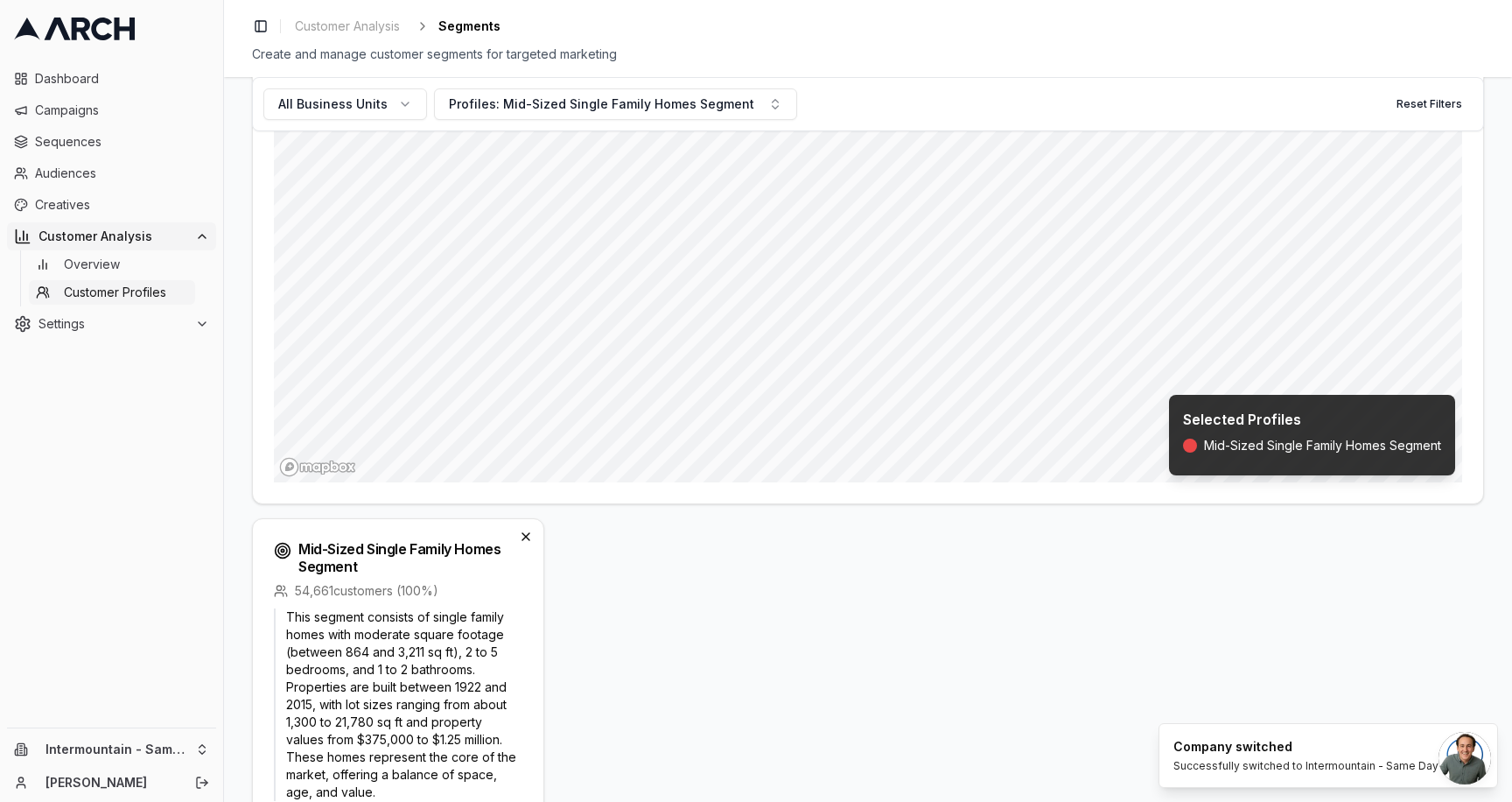
scroll to position [100, 0]
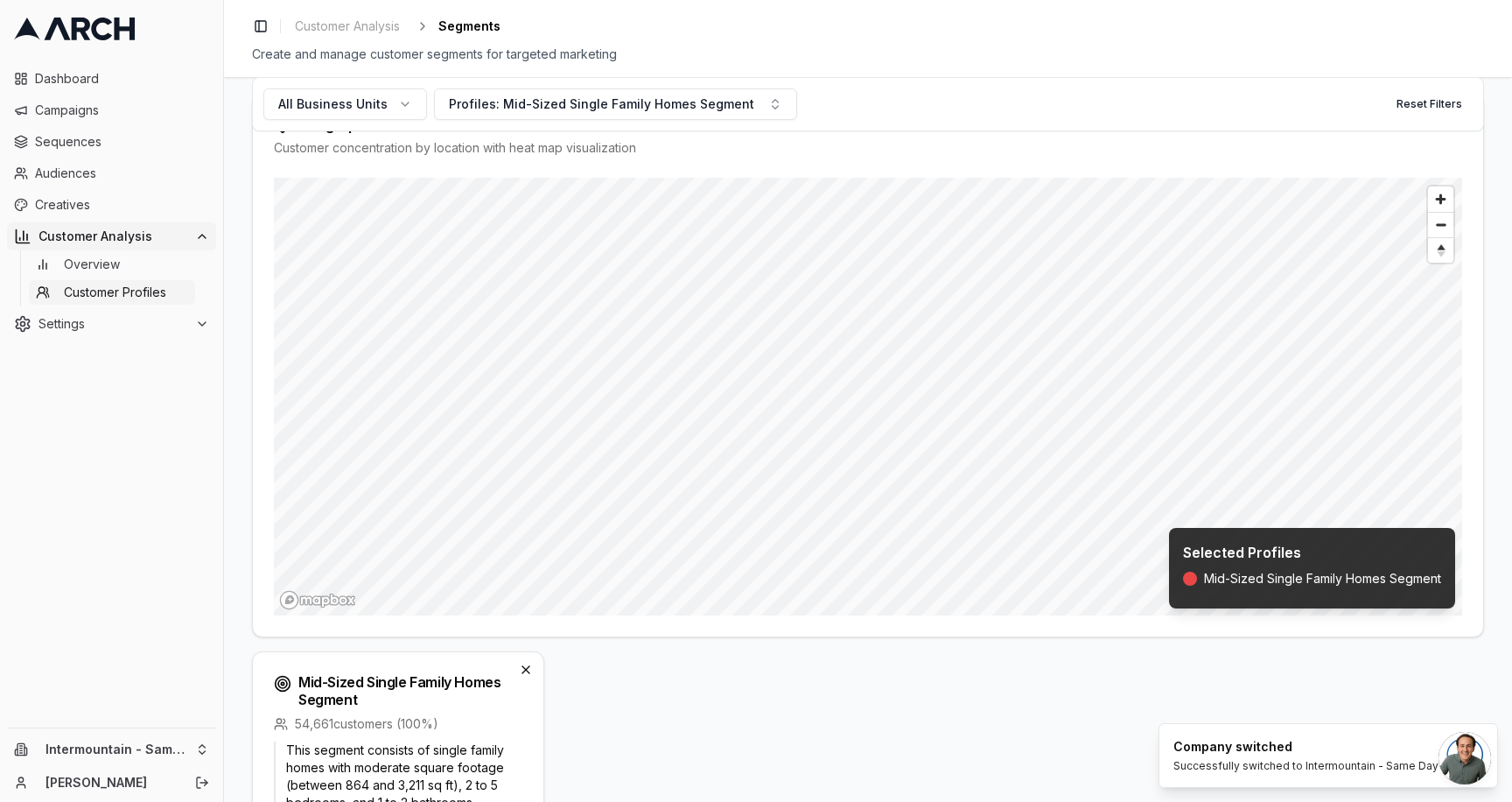
click at [967, 159] on div "Geographic Distribution Customer concentration by location with heat map visual…" at bounding box center [867, 366] width 1232 height 543
click at [678, 98] on div "Profiles: Mid-Sized Single Family Homes Segment" at bounding box center [601, 103] width 305 height 18
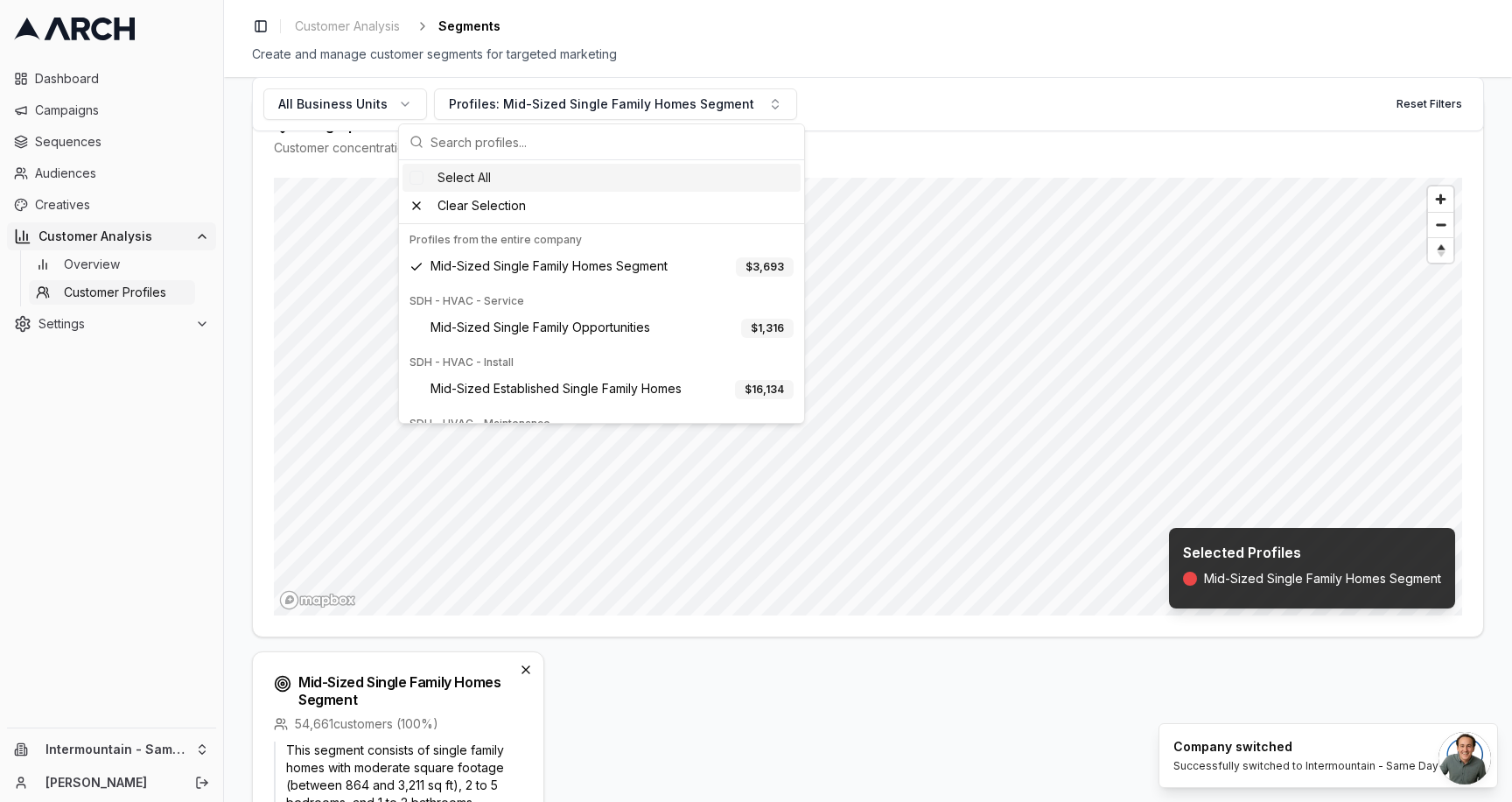
click at [476, 182] on div "Select All" at bounding box center [602, 178] width 398 height 28
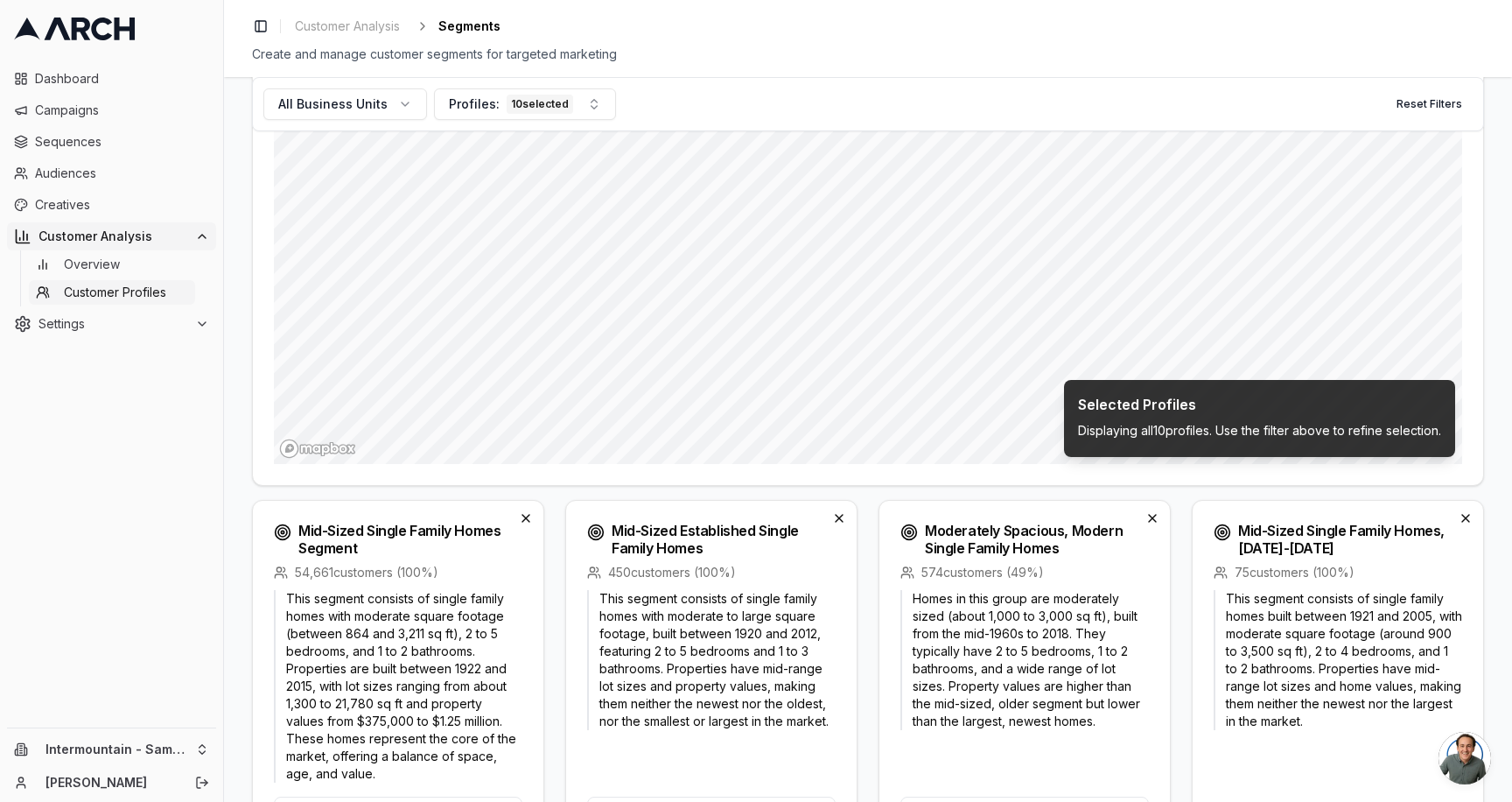
scroll to position [0, 0]
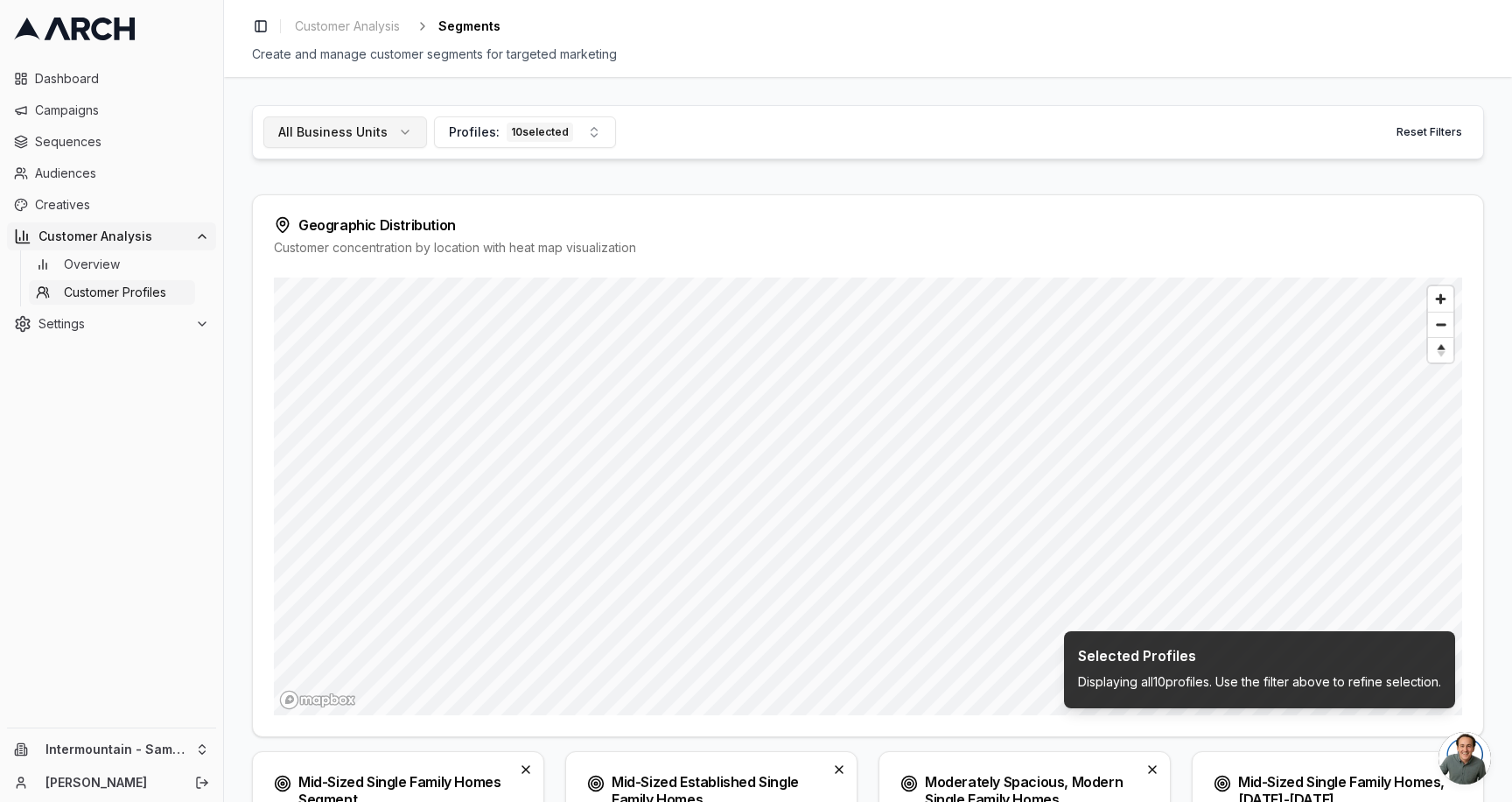
click at [381, 136] on span "All Business Units" at bounding box center [333, 132] width 110 height 18
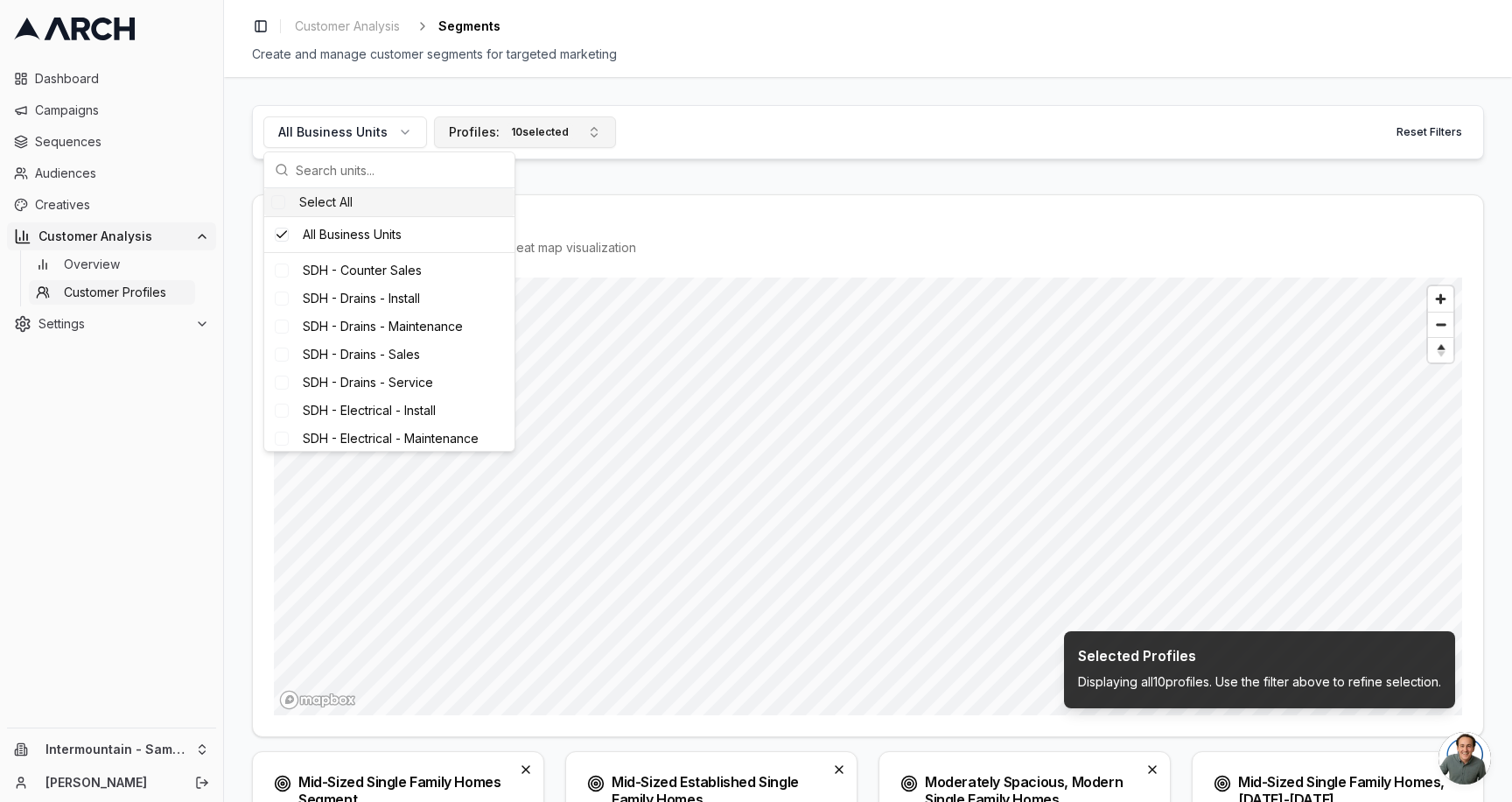
click at [579, 121] on button "Profiles: 10 selected" at bounding box center [524, 132] width 182 height 31
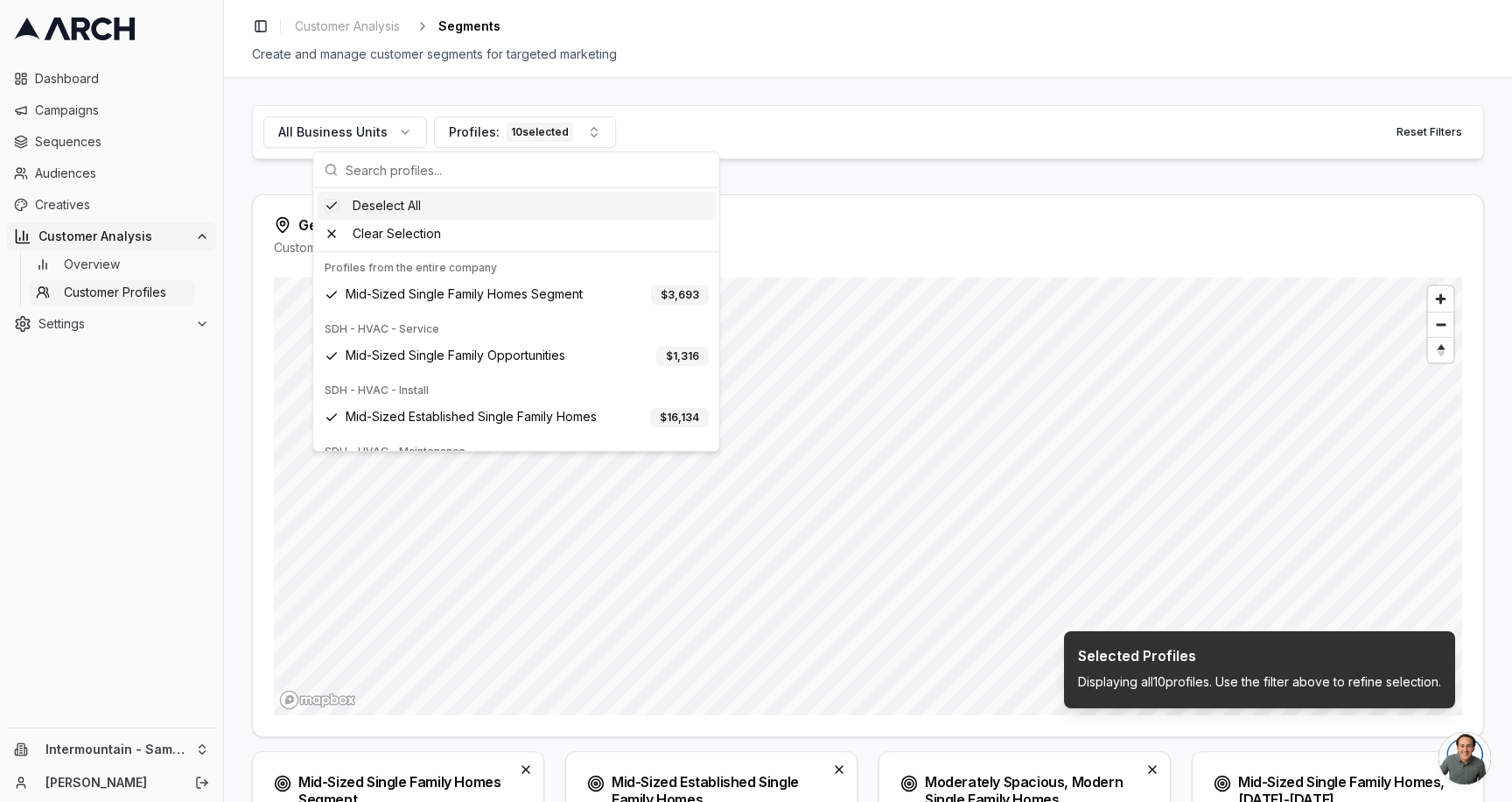
click at [758, 114] on div "All Business Units Profiles: 10 selected Reset Filters" at bounding box center [867, 132] width 1232 height 54
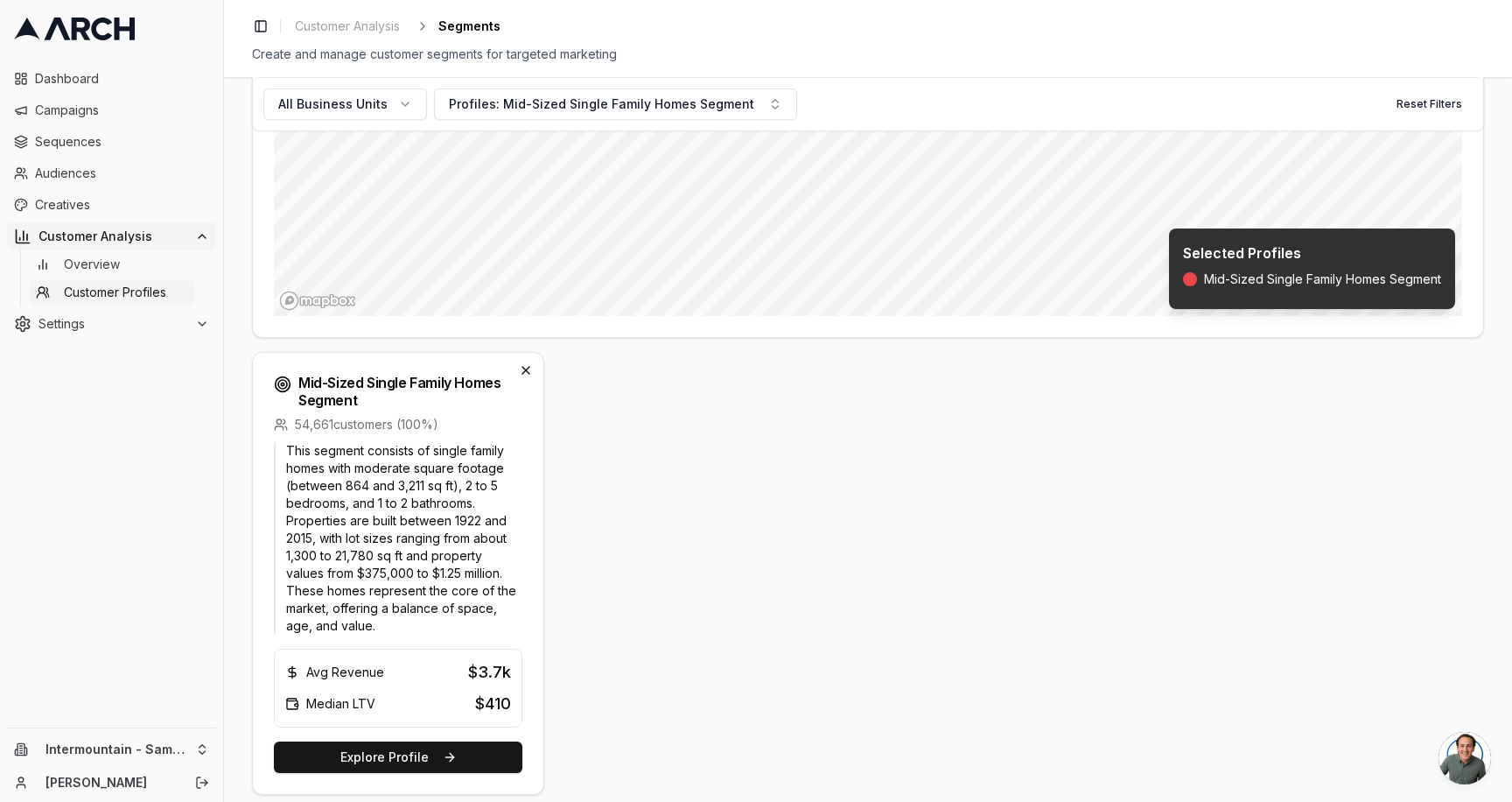
scroll to position [398, 0]
click at [624, 100] on div "Profiles: Mid-Sized Single Family Homes Segment" at bounding box center [601, 103] width 305 height 18
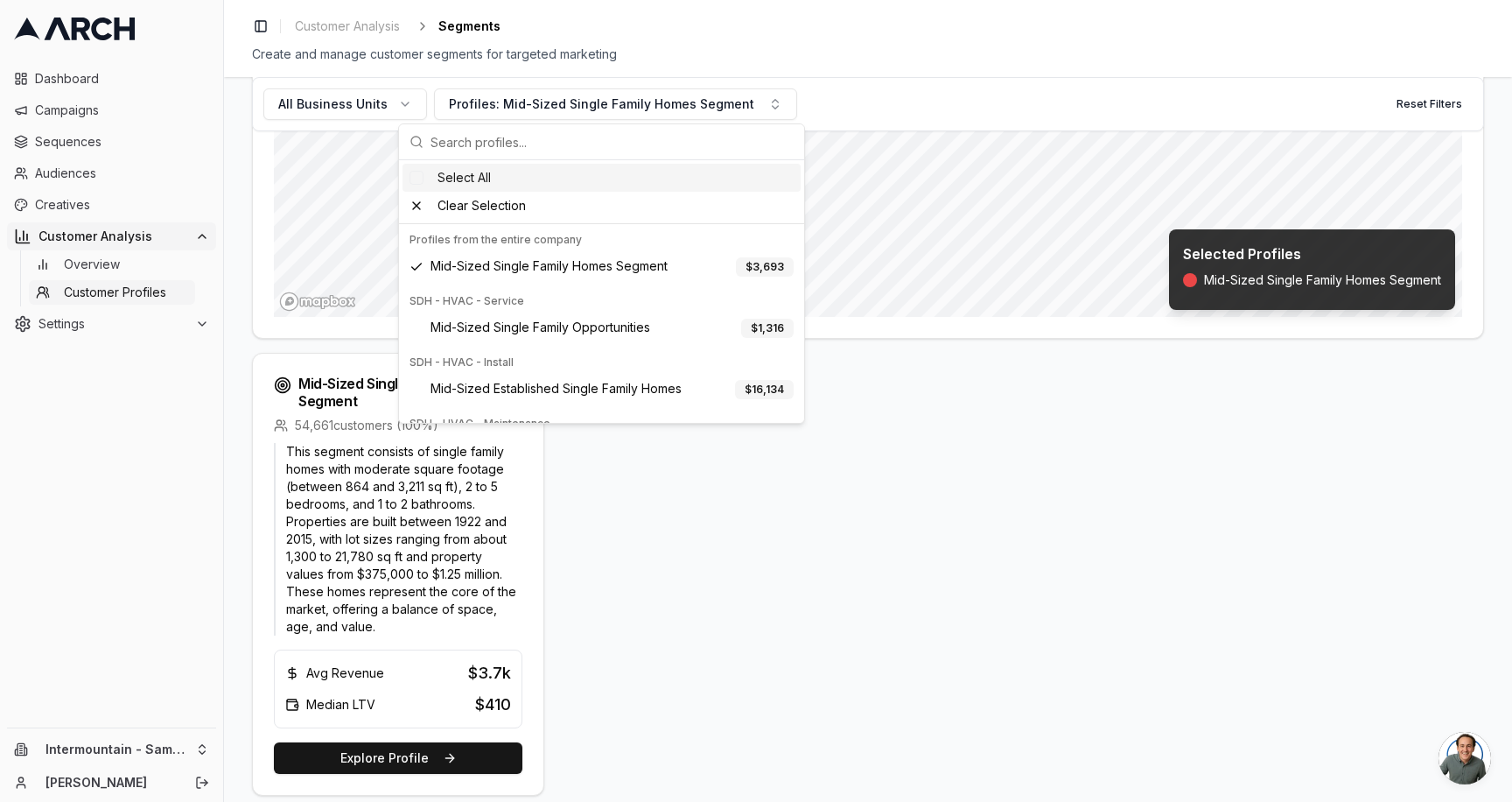
click at [471, 179] on div "Select All" at bounding box center [602, 178] width 398 height 28
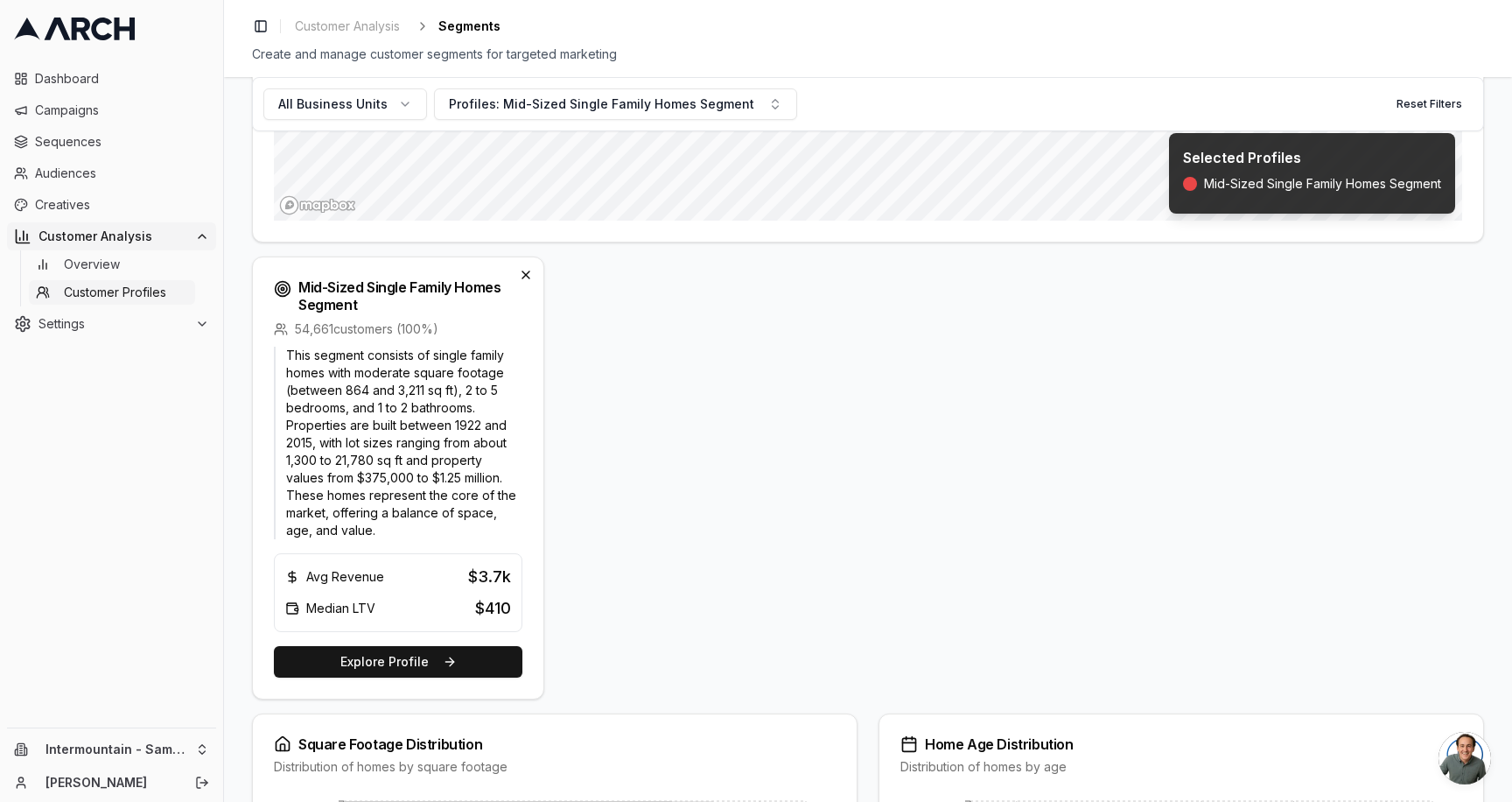
scroll to position [481, 0]
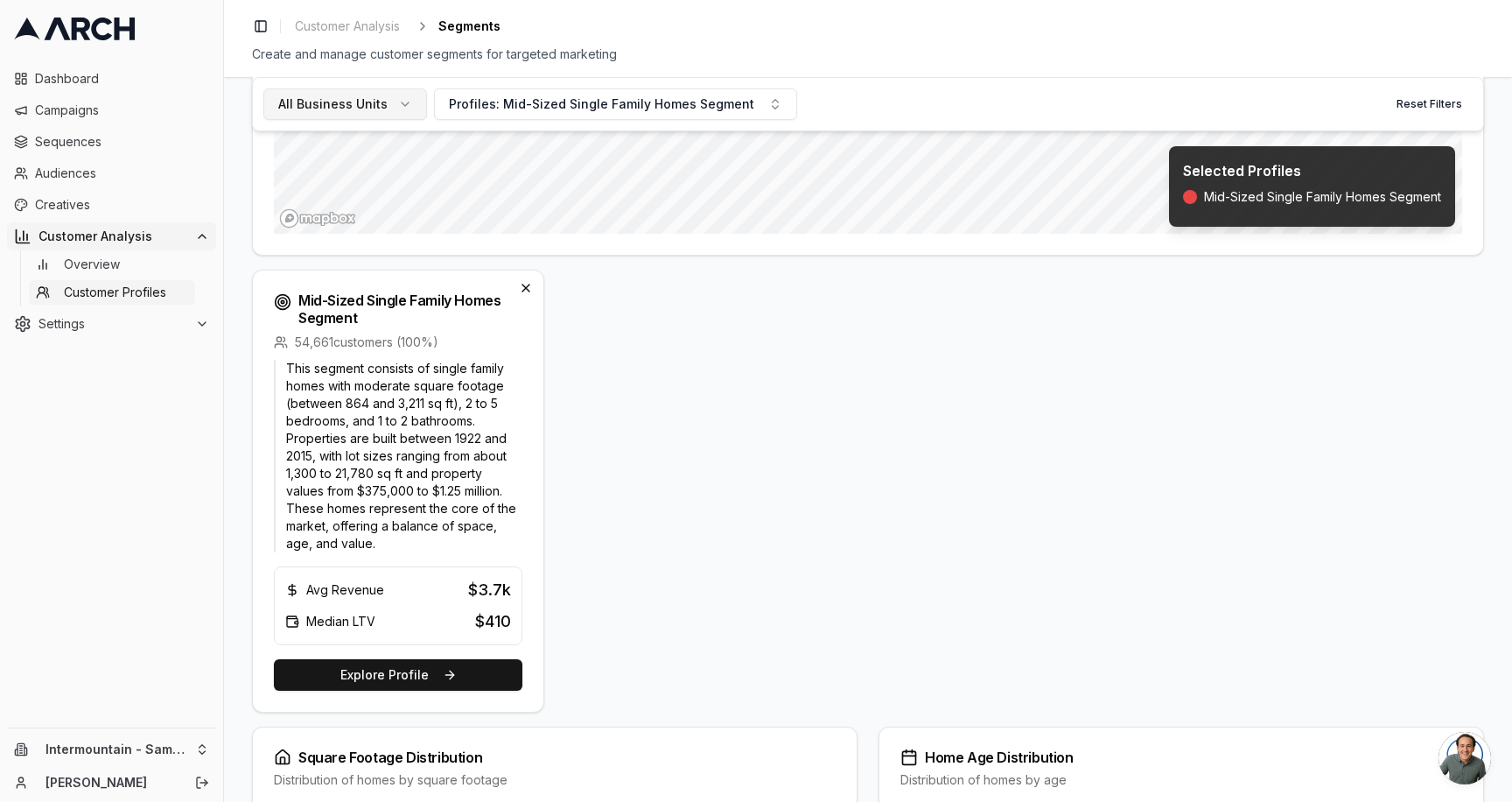
click at [396, 112] on button "All Business Units" at bounding box center [346, 104] width 164 height 31
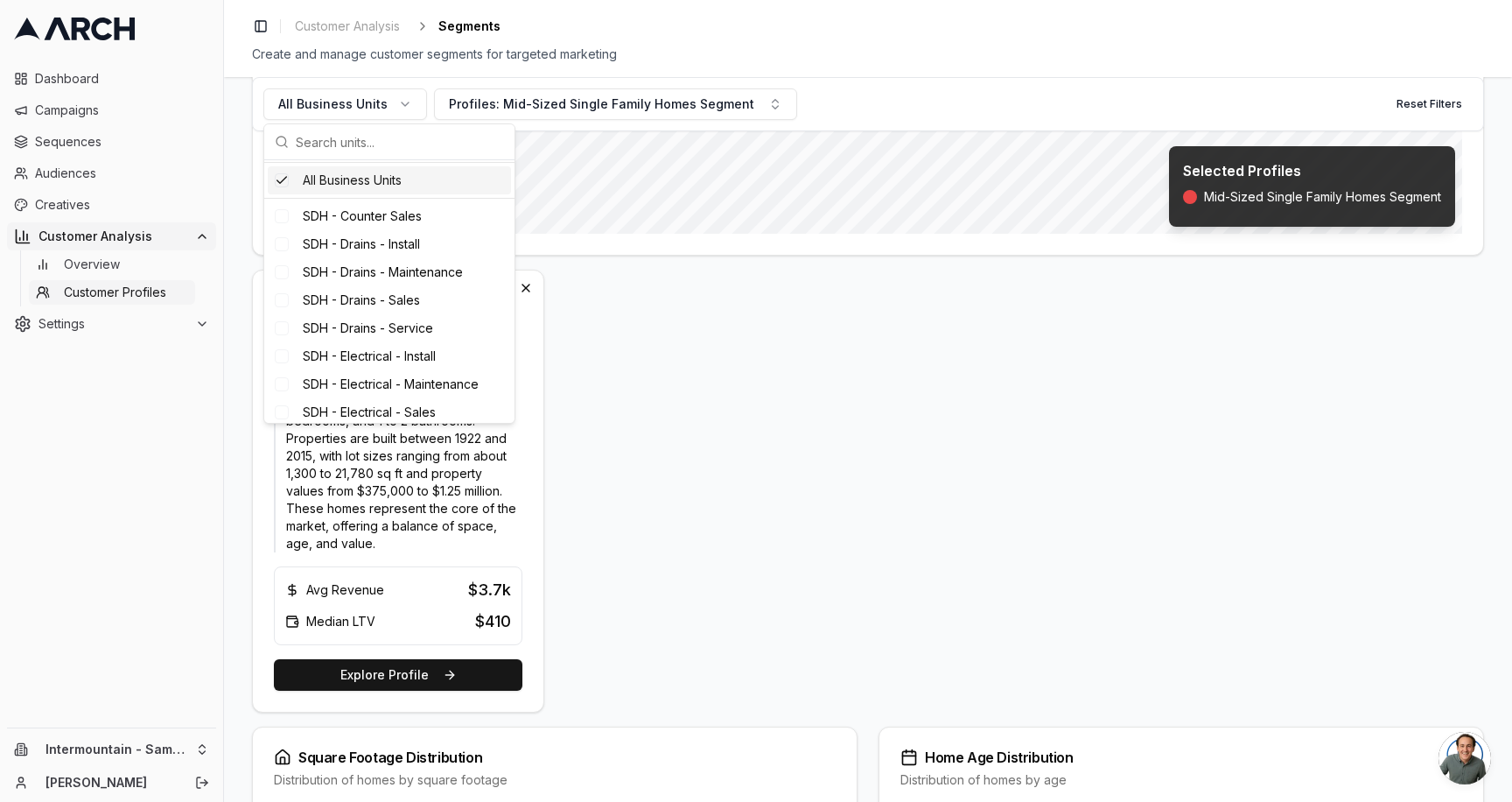
scroll to position [0, 0]
click at [199, 749] on html "Dashboard Campaigns Sequences Audiences Creatives Customer Analysis Overview Cu…" at bounding box center [756, 401] width 1512 height 802
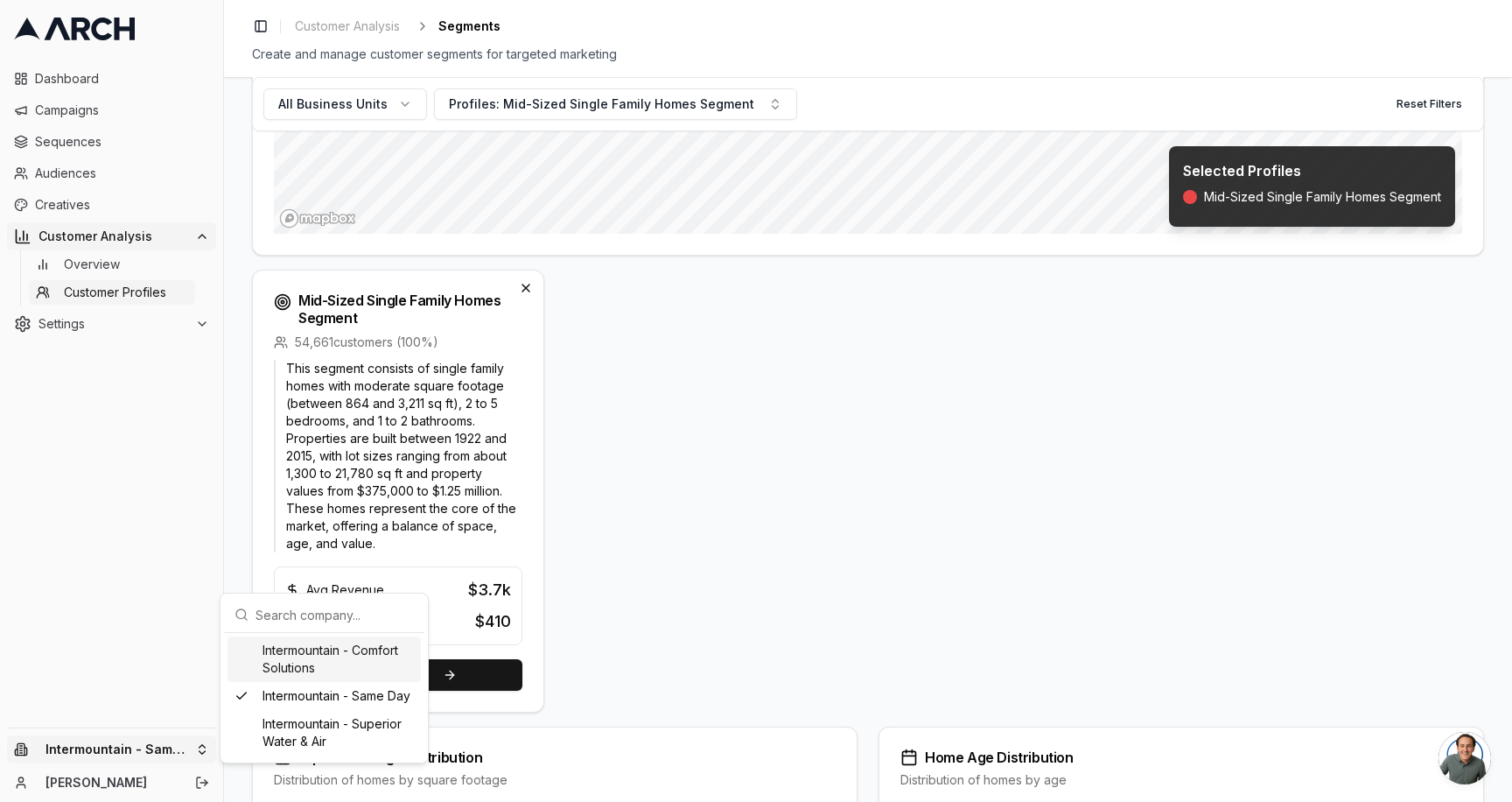
click at [284, 614] on input "text" at bounding box center [334, 615] width 158 height 35
click at [297, 725] on div "Intermountain - Superior Water & Air" at bounding box center [324, 732] width 193 height 45
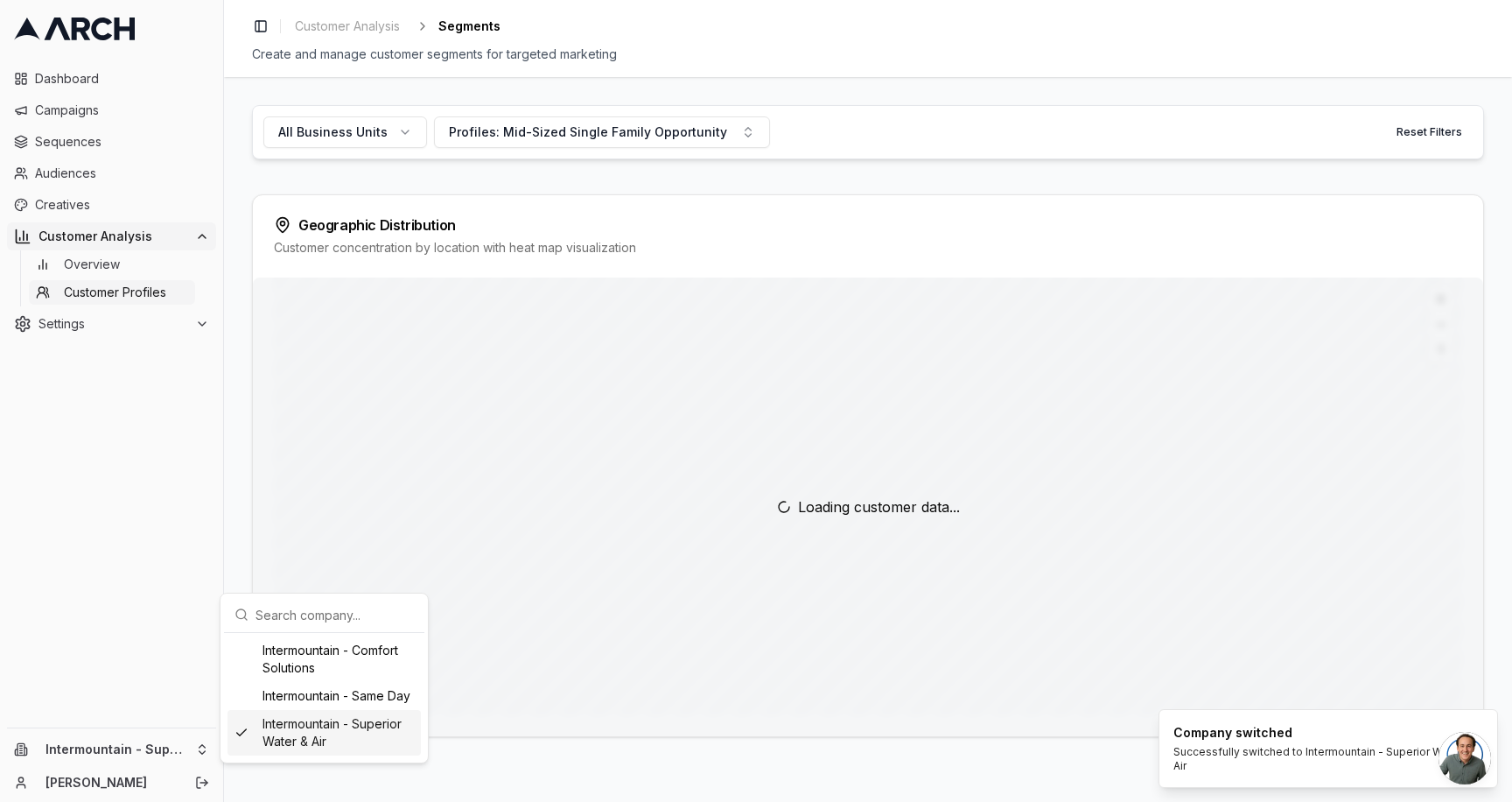
click at [639, 154] on div "All Business Units Profiles: Mid-Sized Single Family Opportunity Reset Filters" at bounding box center [867, 132] width 1232 height 54
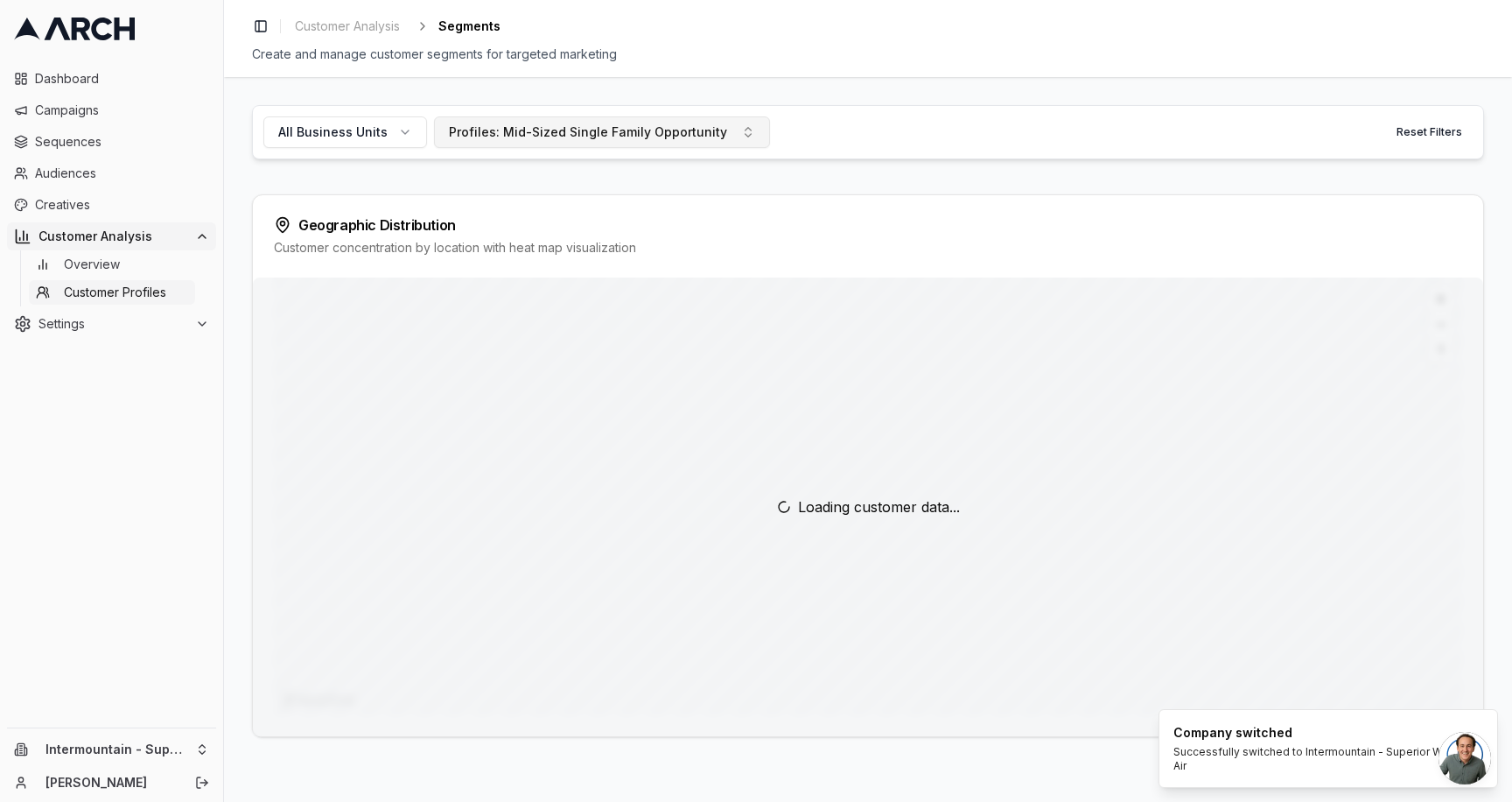
click at [639, 135] on div "Profiles: Mid-Sized Single Family Opportunity" at bounding box center [588, 132] width 278 height 18
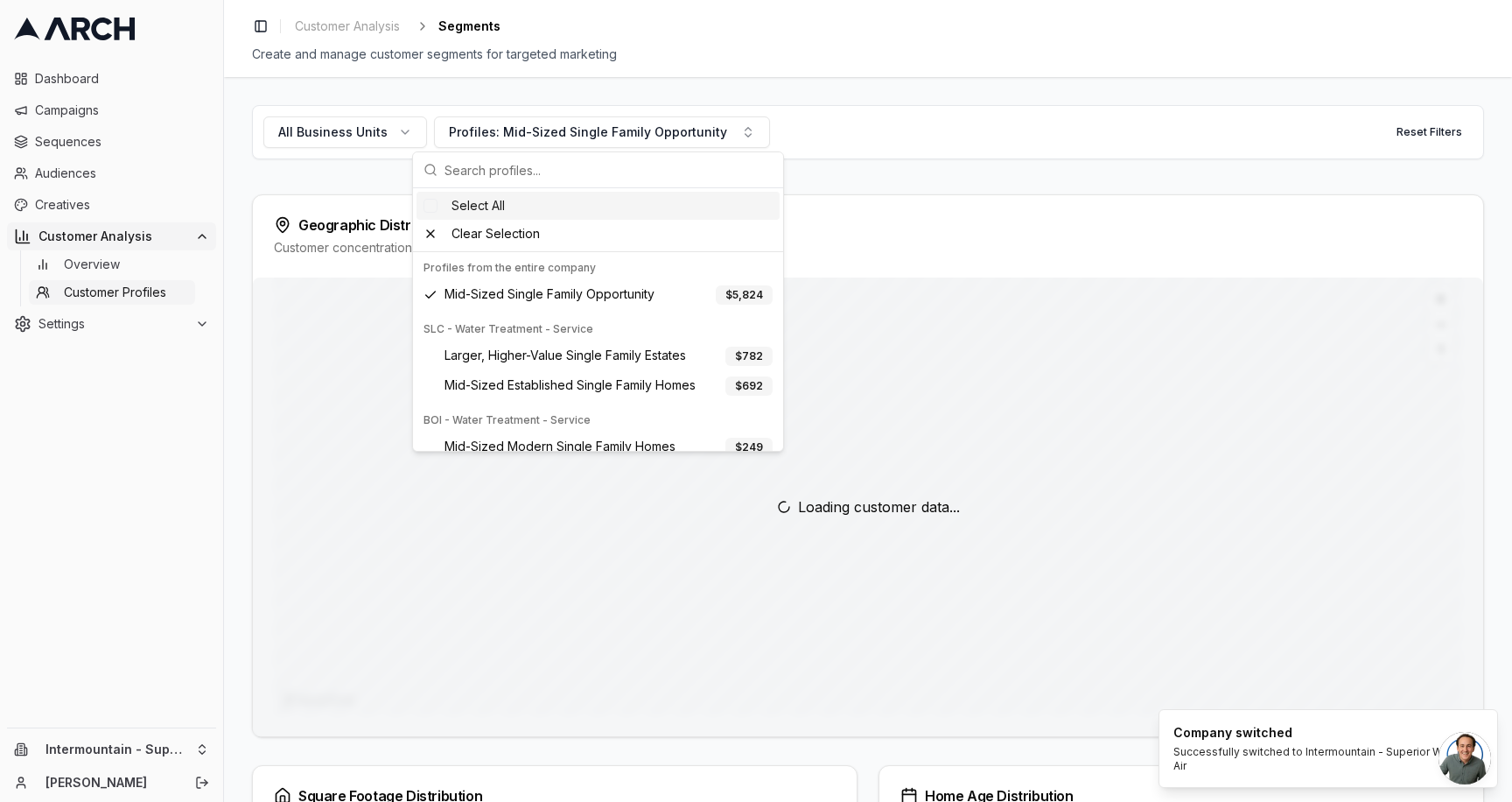
click at [484, 213] on div "Select All" at bounding box center [598, 206] width 363 height 28
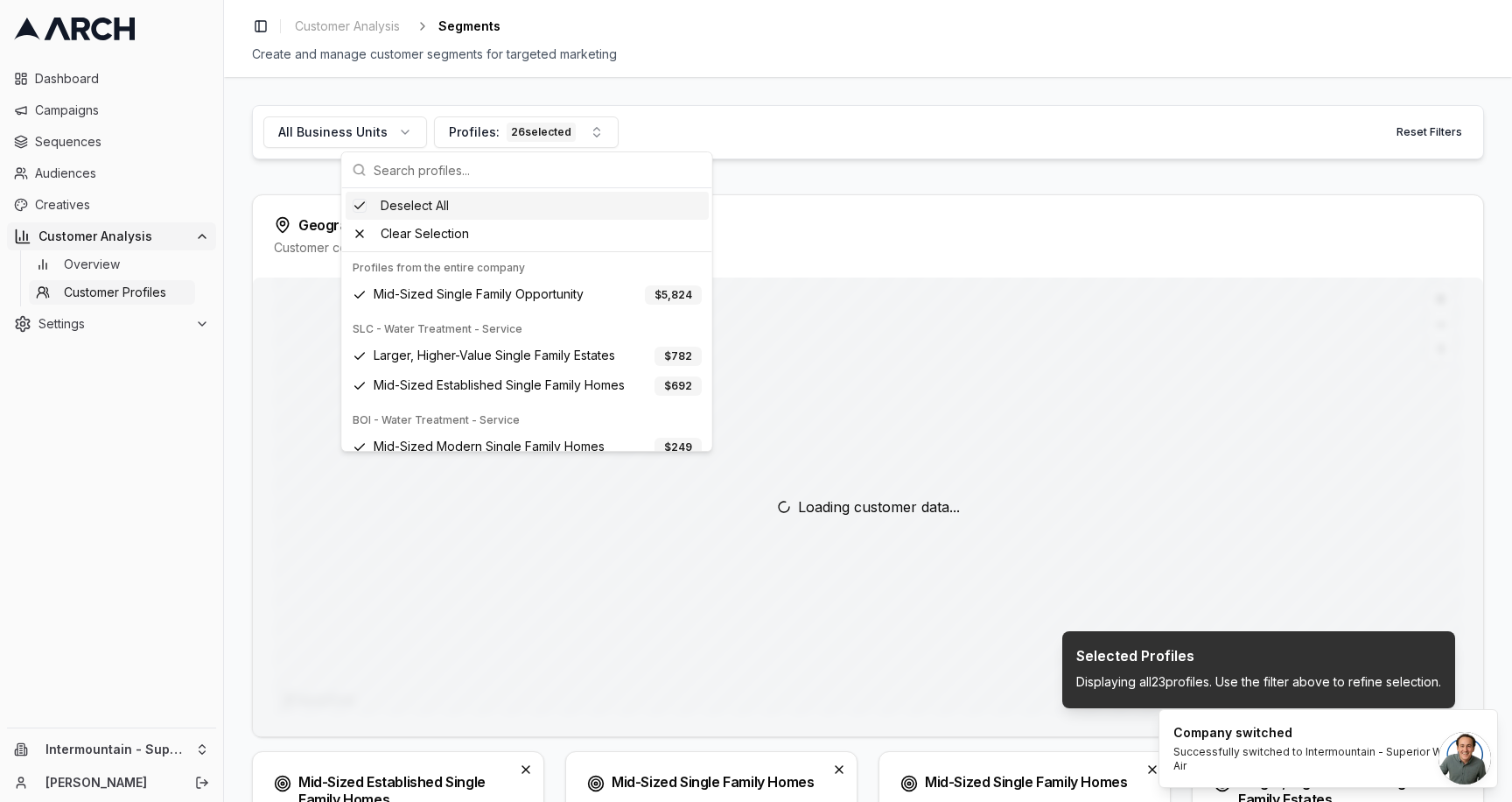
click at [878, 134] on div "All Business Units Profiles: 26 selected Reset Filters" at bounding box center [867, 132] width 1232 height 54
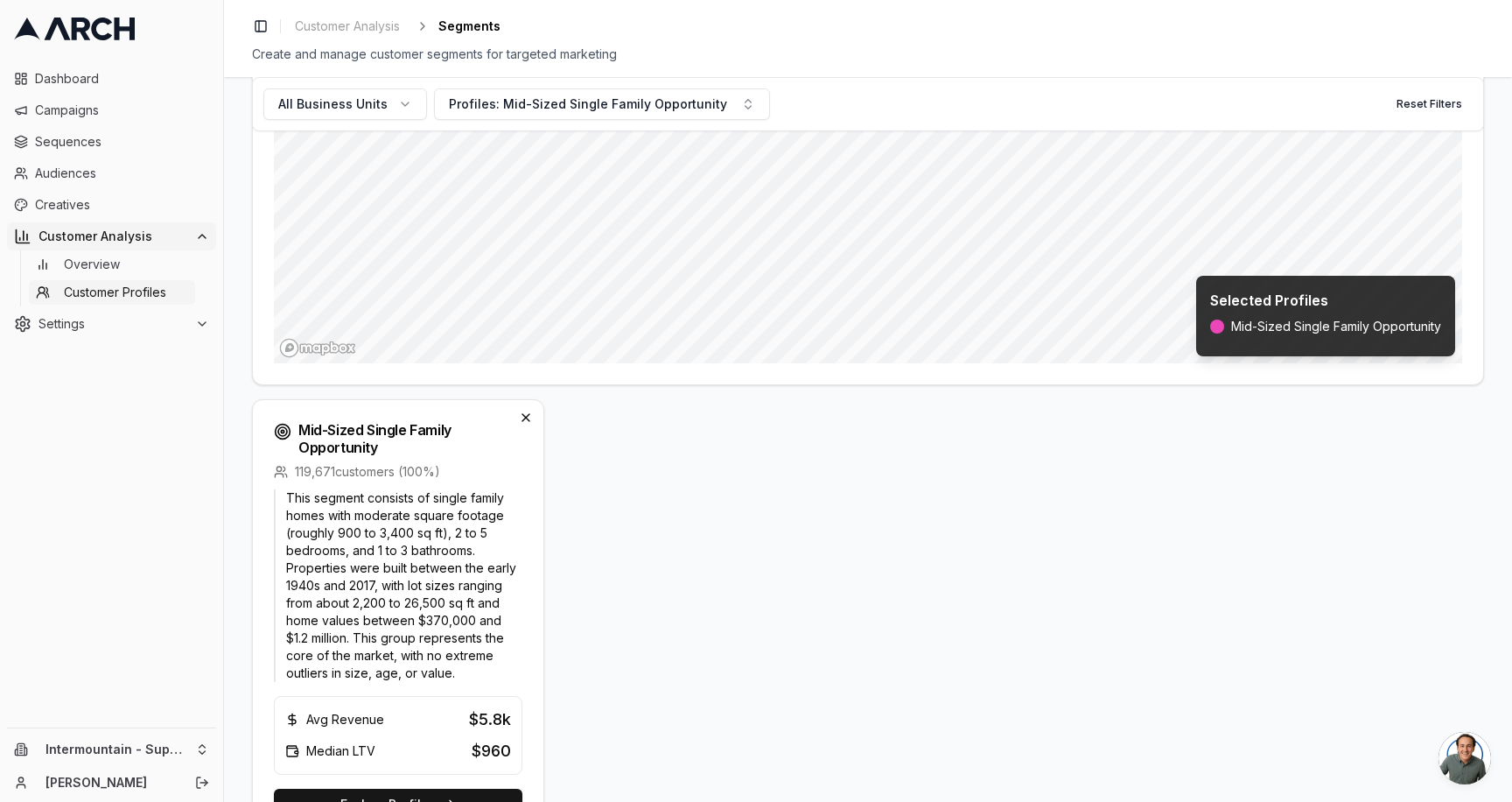
scroll to position [136, 0]
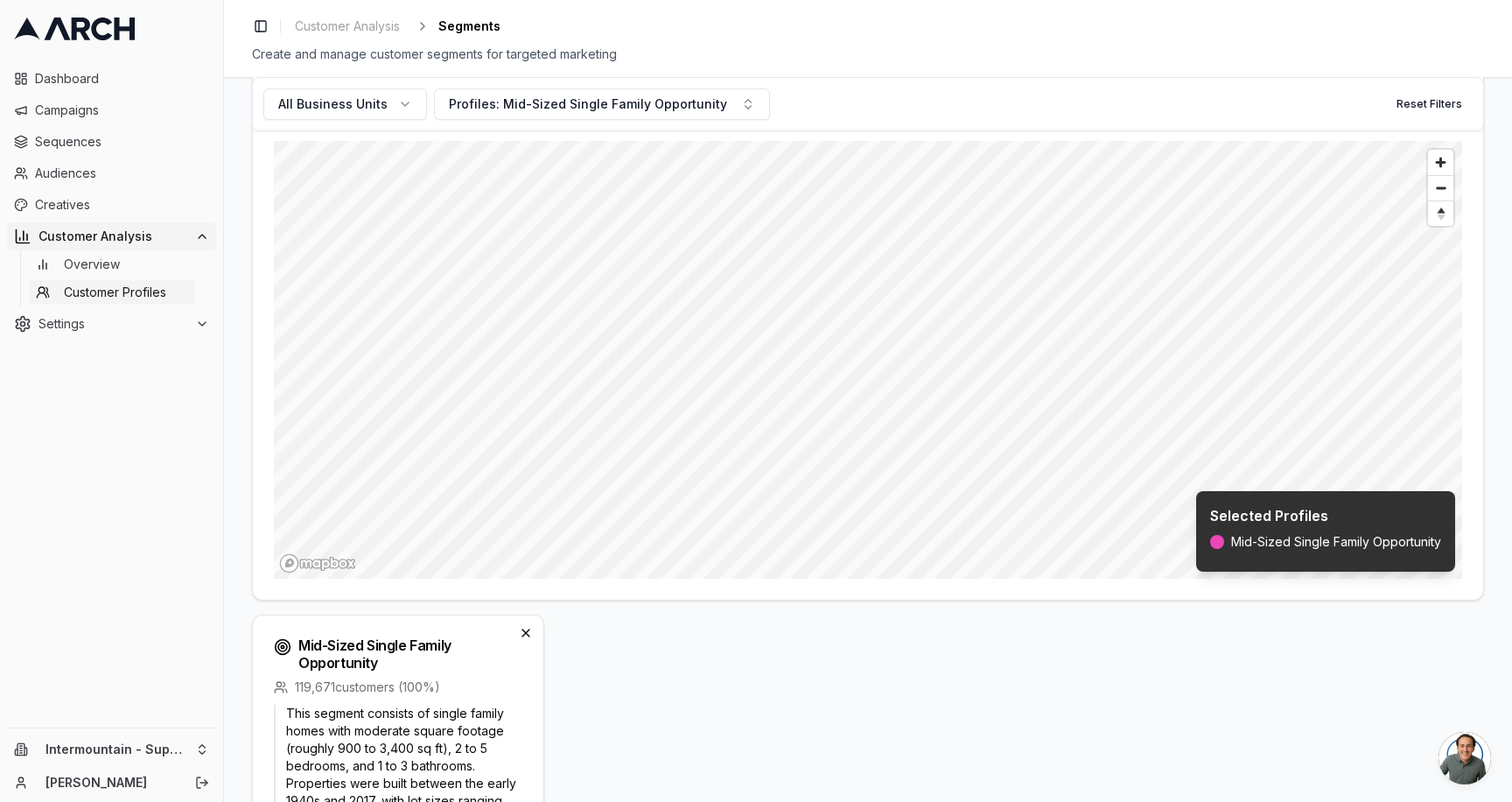
click at [127, 289] on span "Customer Profiles" at bounding box center [114, 292] width 102 height 18
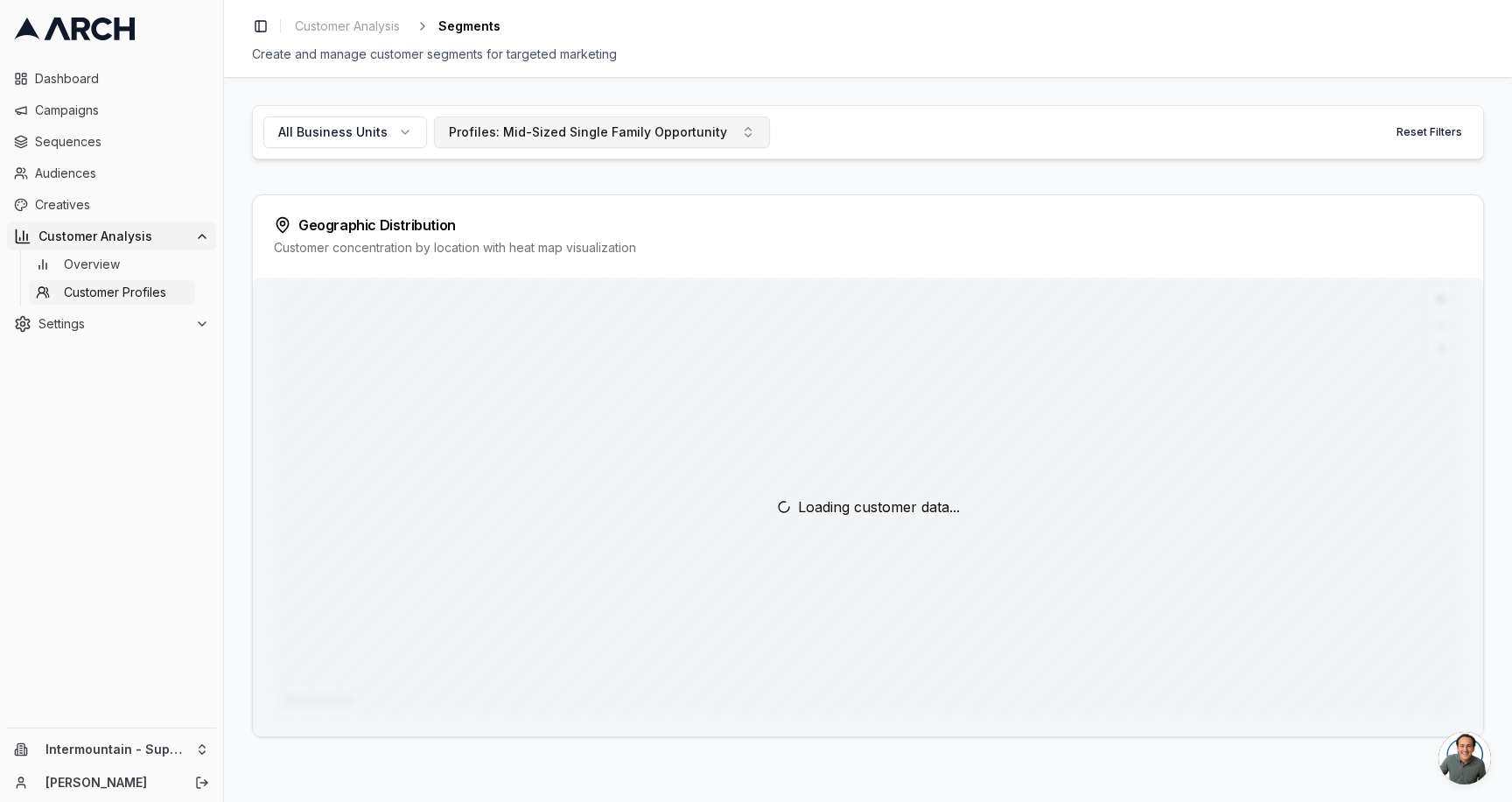
click at [665, 130] on div "Profiles: Mid-Sized Single Family Opportunity" at bounding box center [588, 132] width 278 height 18
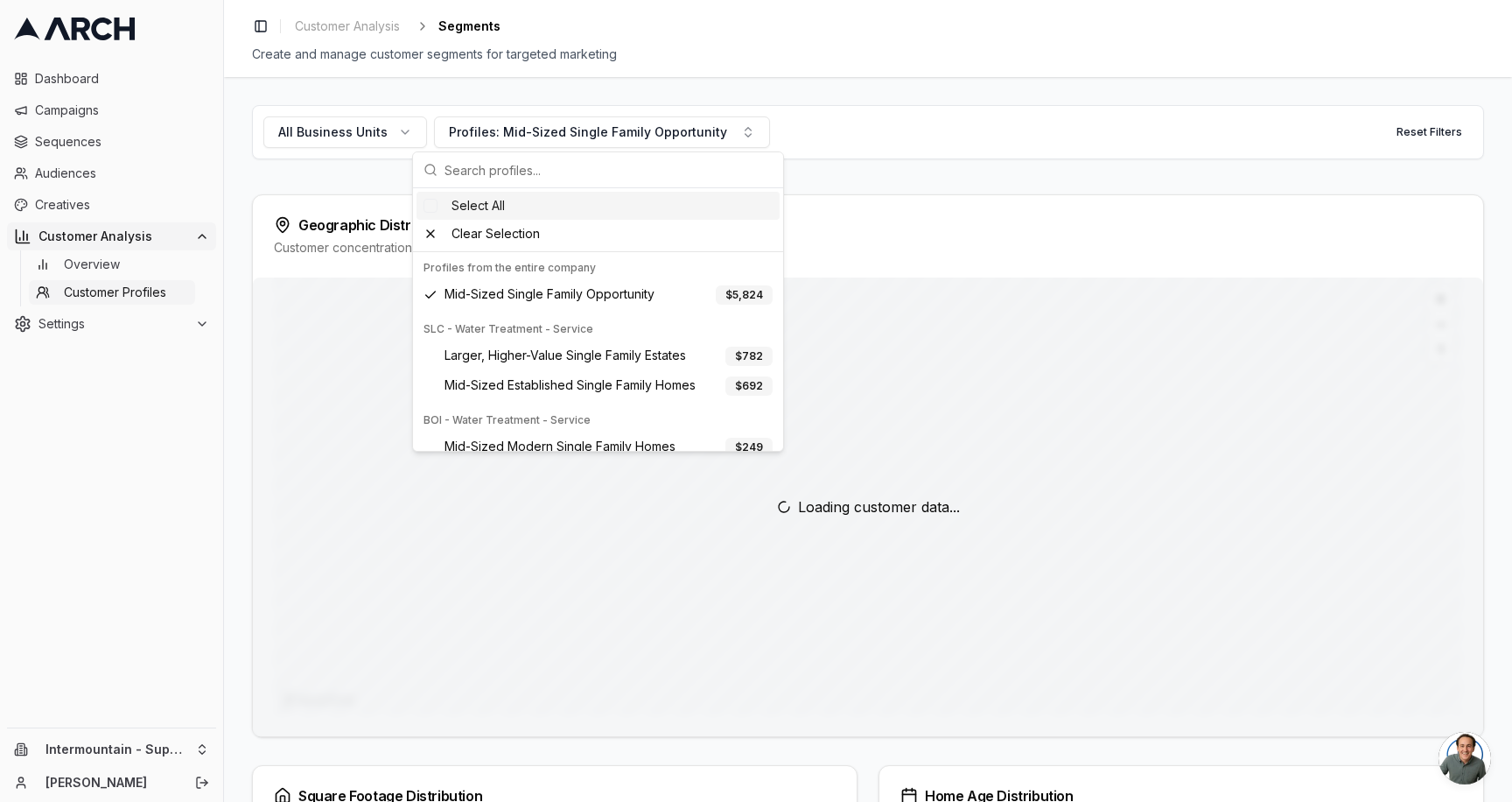
click at [591, 164] on input "text" at bounding box center [608, 170] width 328 height 35
click at [111, 257] on span "Overview" at bounding box center [91, 264] width 56 height 18
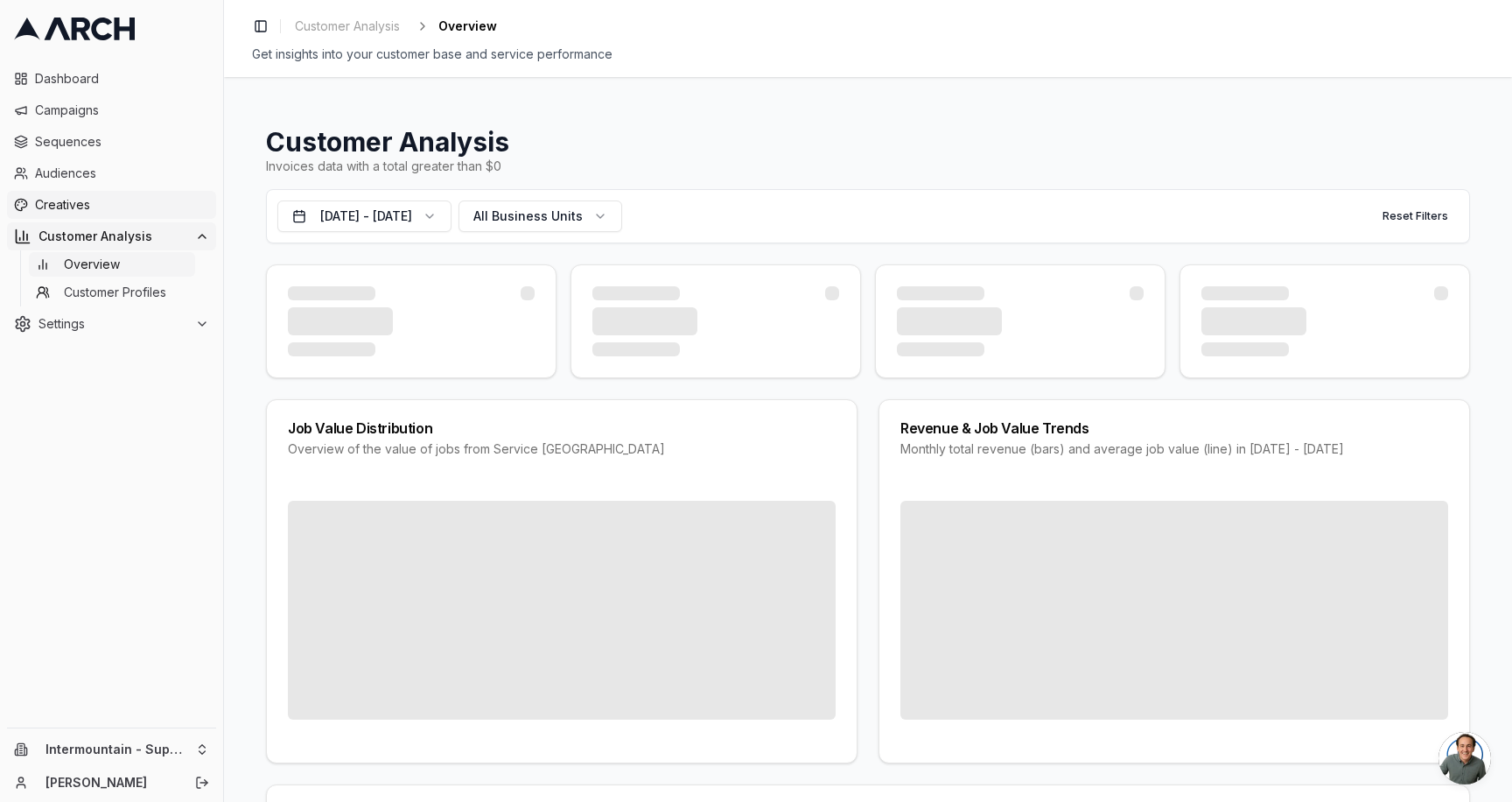
click at [123, 211] on span "Creatives" at bounding box center [122, 205] width 174 height 18
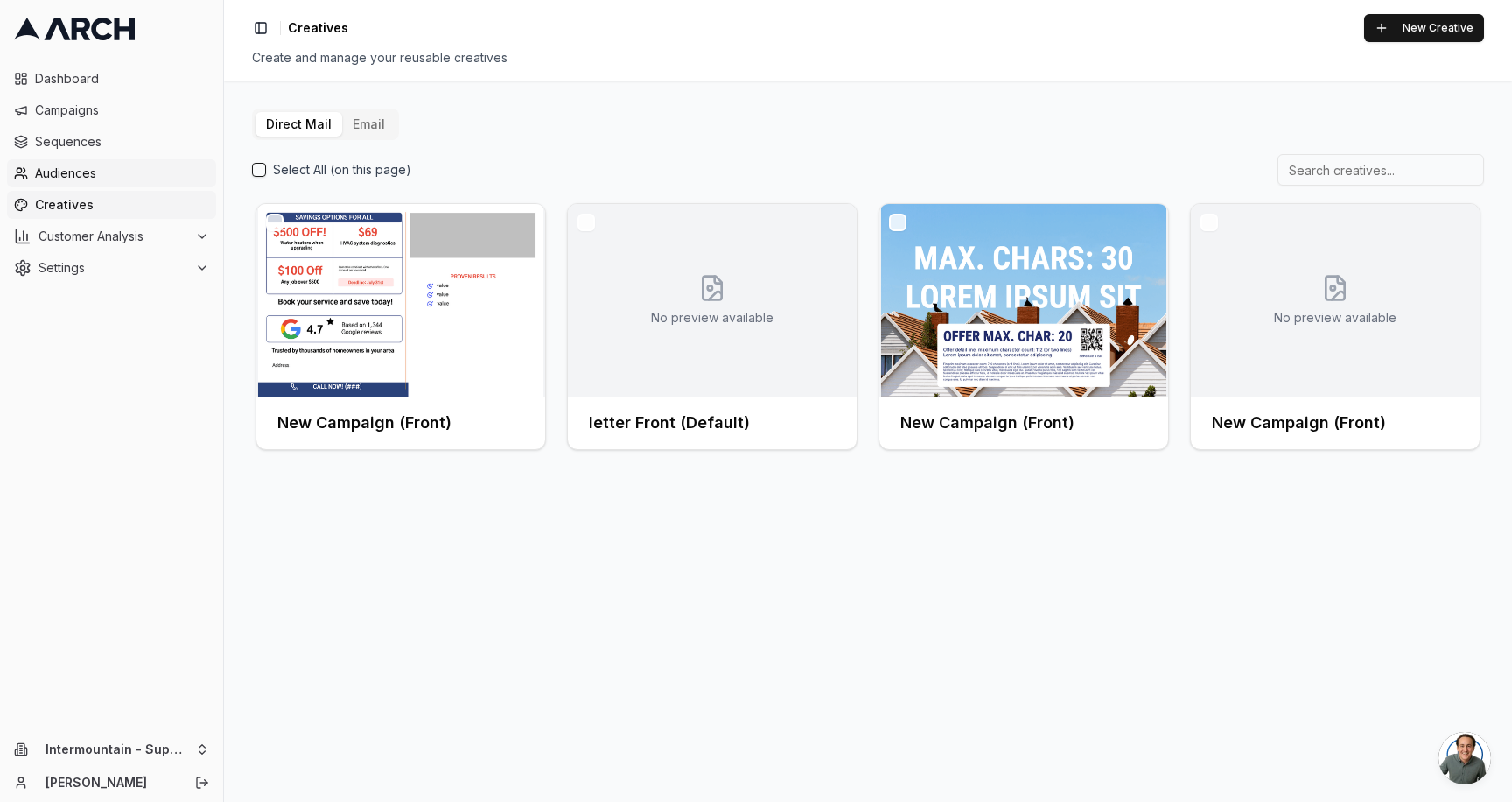
click at [82, 171] on span "Audiences" at bounding box center [122, 173] width 174 height 18
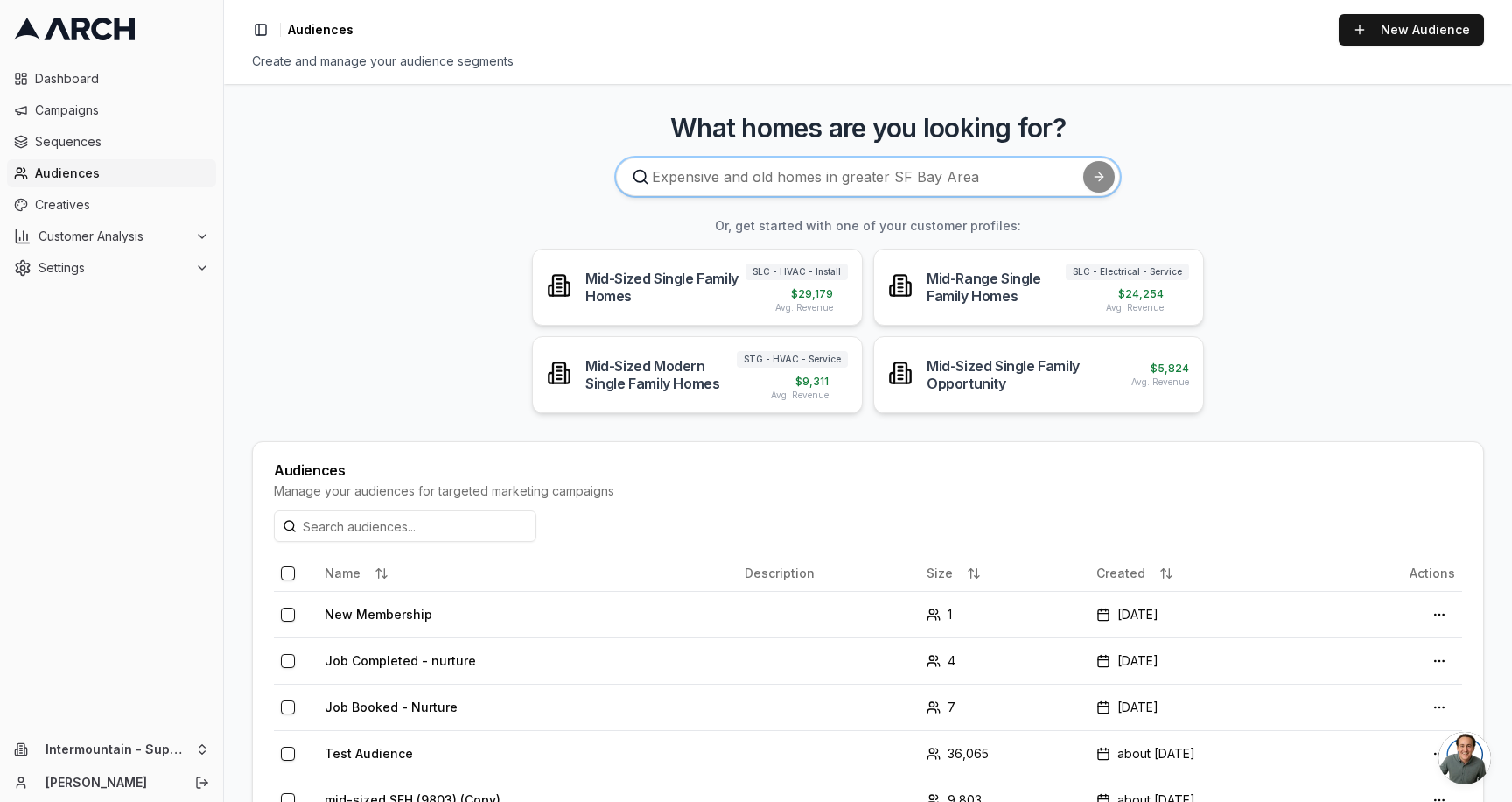
click at [759, 186] on input at bounding box center [867, 177] width 504 height 39
type input "Homes in [GEOGRAPHIC_DATA] that need HVAC"
click at [1083, 161] on button "submit" at bounding box center [1098, 177] width 31 height 31
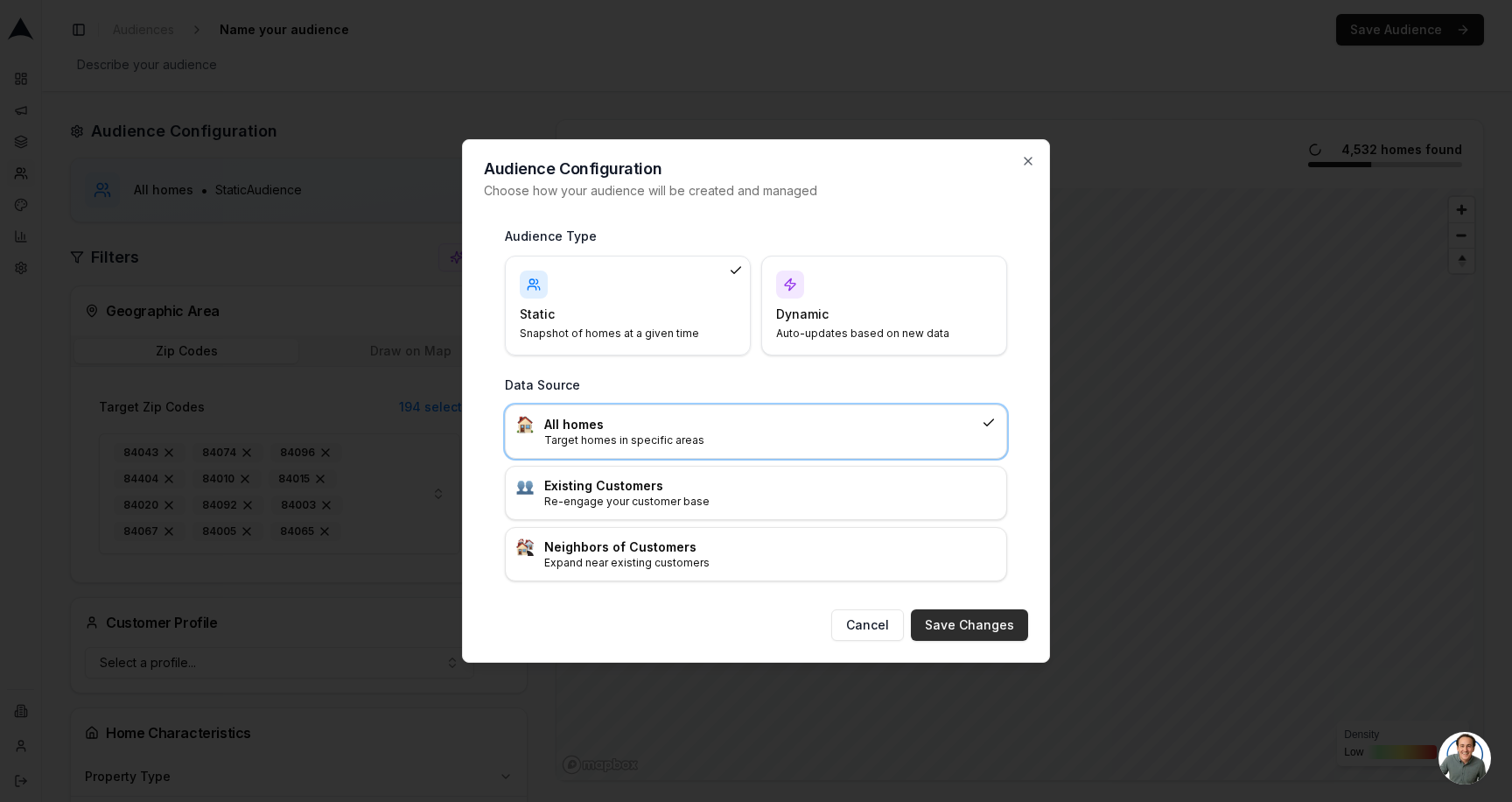
click at [966, 620] on button "Save Changes" at bounding box center [968, 625] width 117 height 31
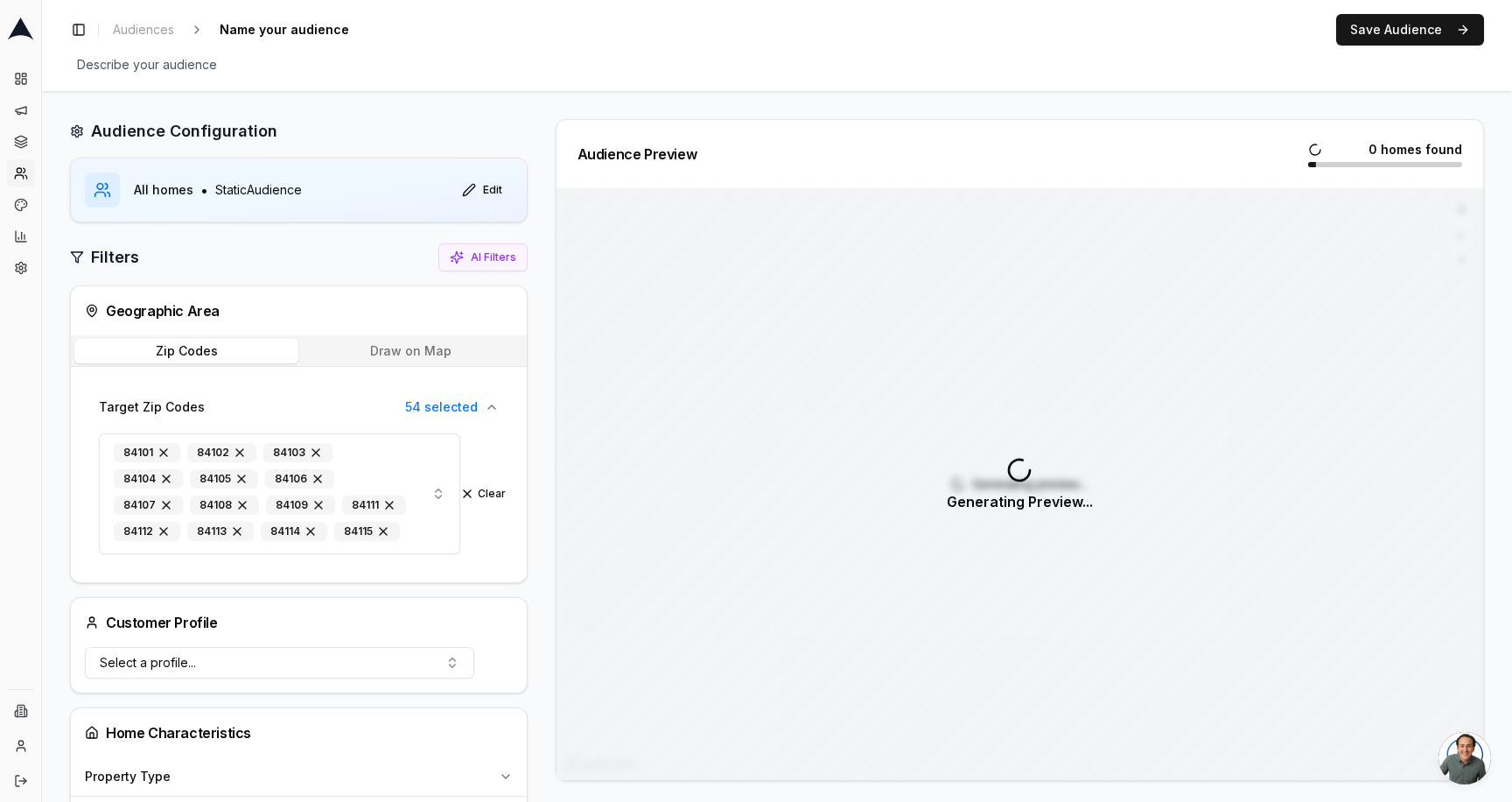
drag, startPoint x: 798, startPoint y: 600, endPoint x: 840, endPoint y: 613, distance: 44.0
click at [840, 614] on div "Generating Preview..." at bounding box center [1020, 484] width 927 height 592
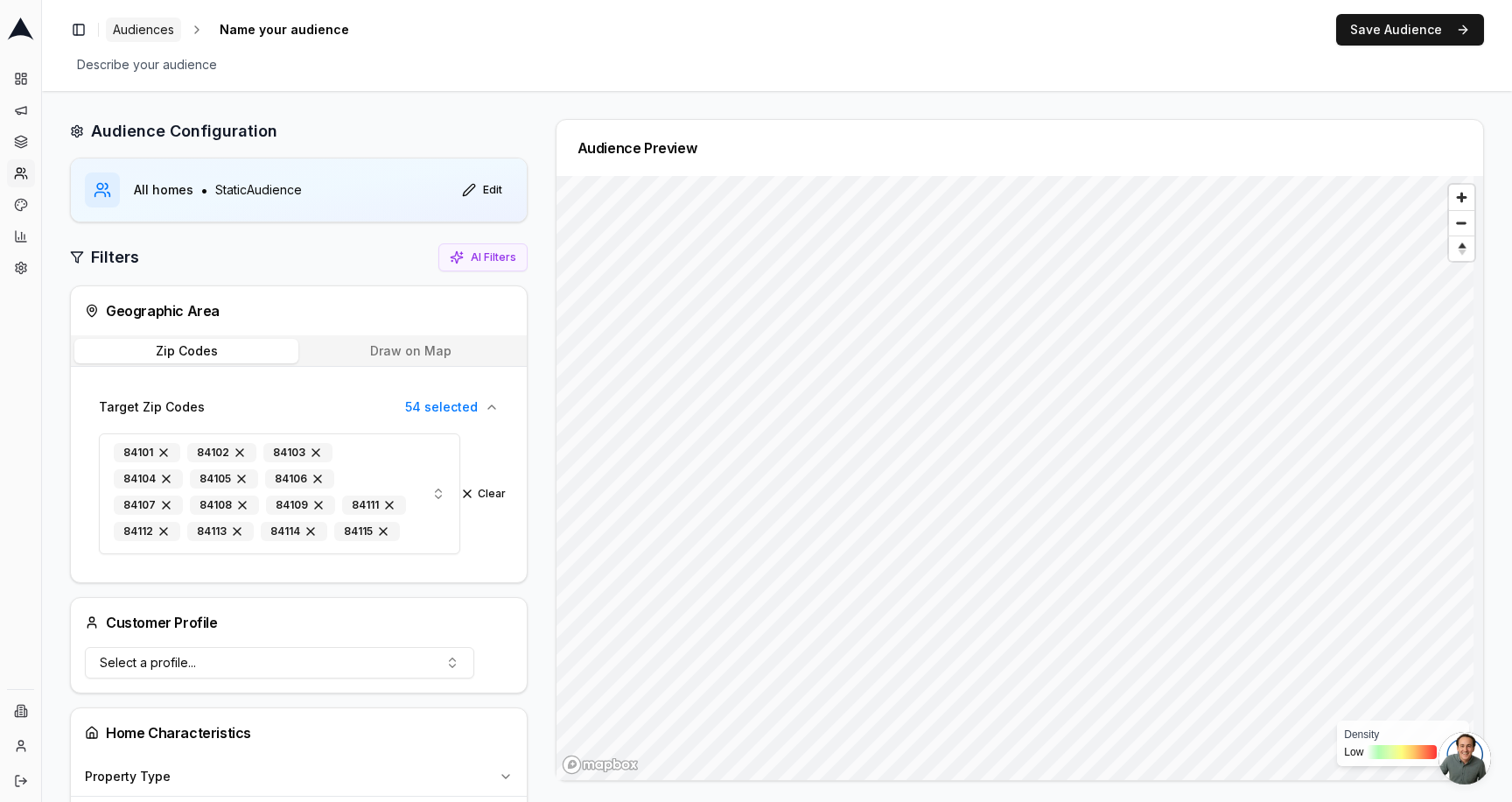
click at [132, 26] on span "Audiences" at bounding box center [143, 29] width 61 height 18
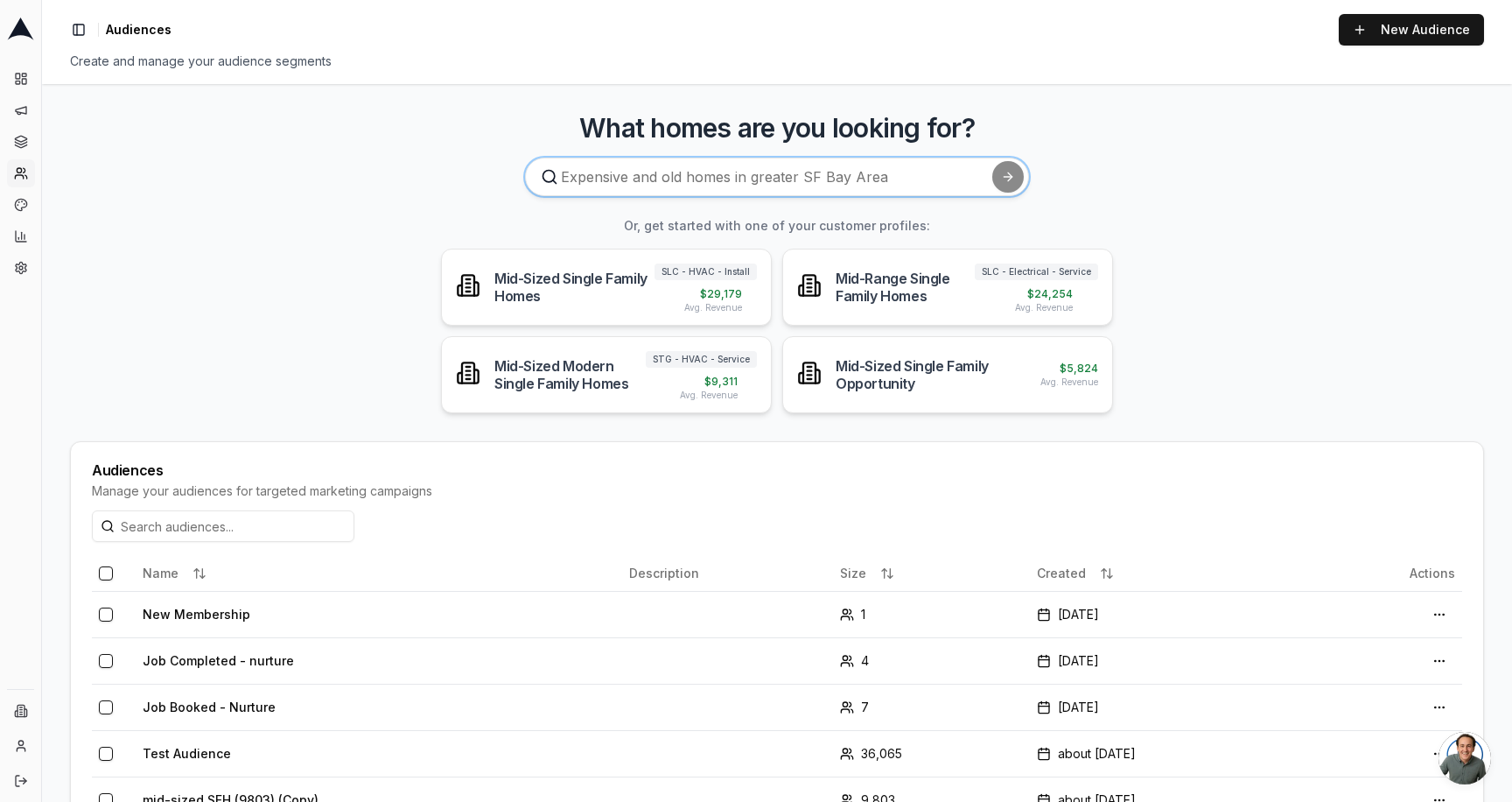
click at [745, 179] on input at bounding box center [777, 177] width 504 height 39
click at [768, 179] on input at bounding box center [777, 177] width 504 height 39
click at [873, 185] on input at bounding box center [777, 177] width 504 height 39
